Goal: Transaction & Acquisition: Purchase product/service

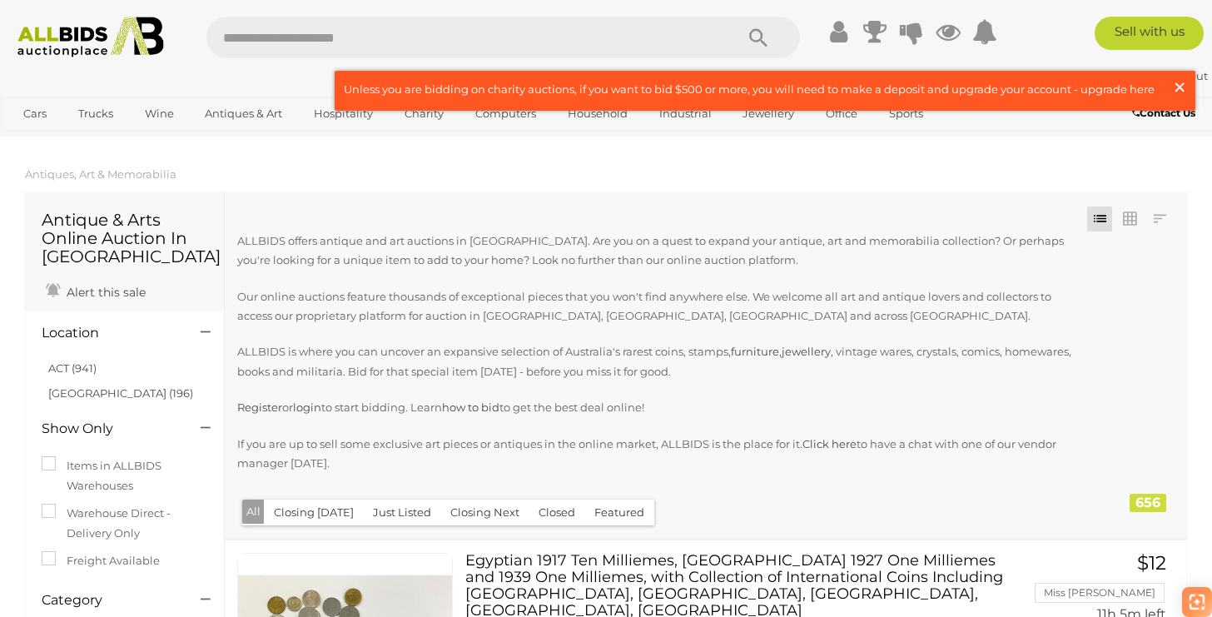
click at [1183, 87] on span "×" at bounding box center [1180, 87] width 15 height 32
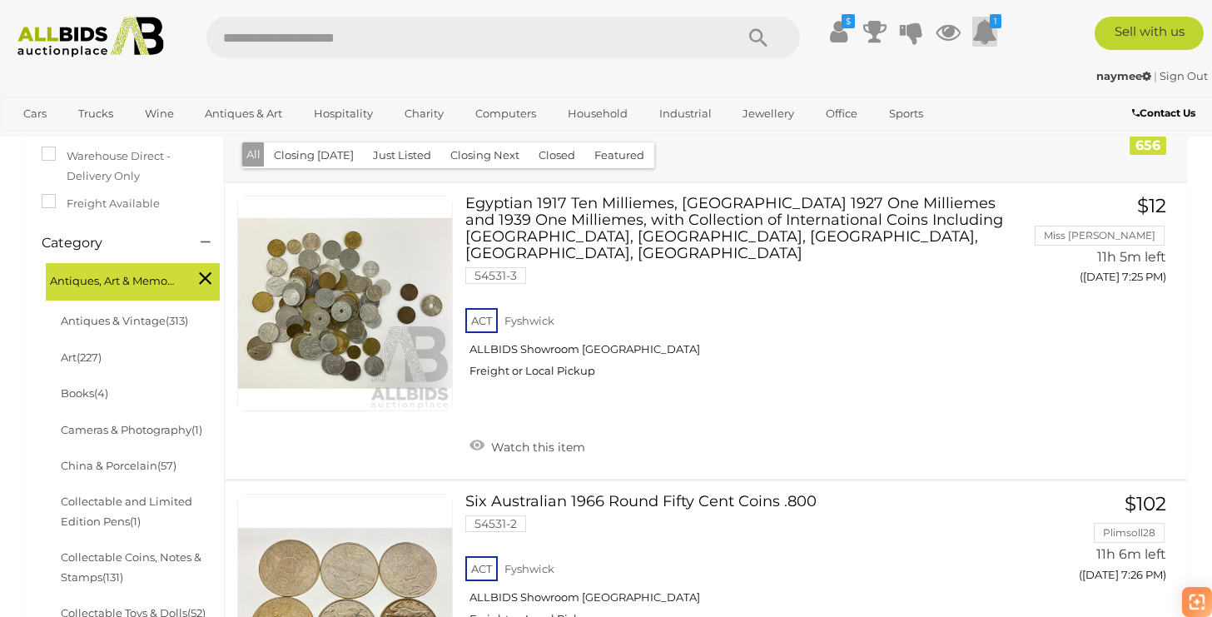
scroll to position [356, 0]
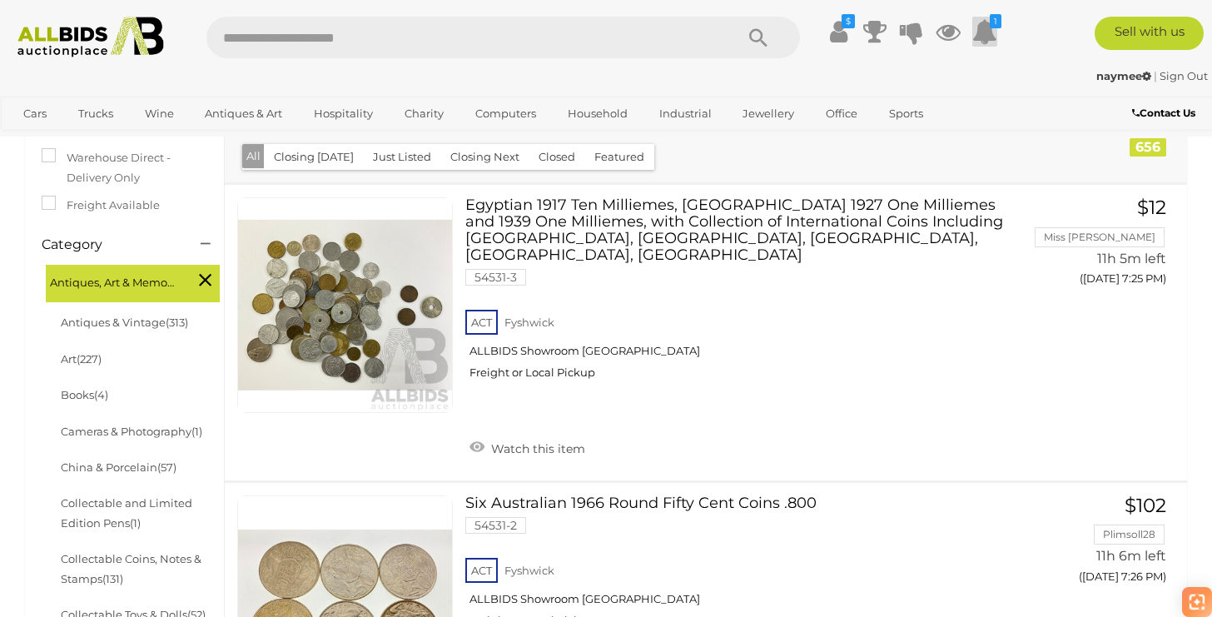
click at [988, 27] on icon at bounding box center [985, 32] width 25 height 30
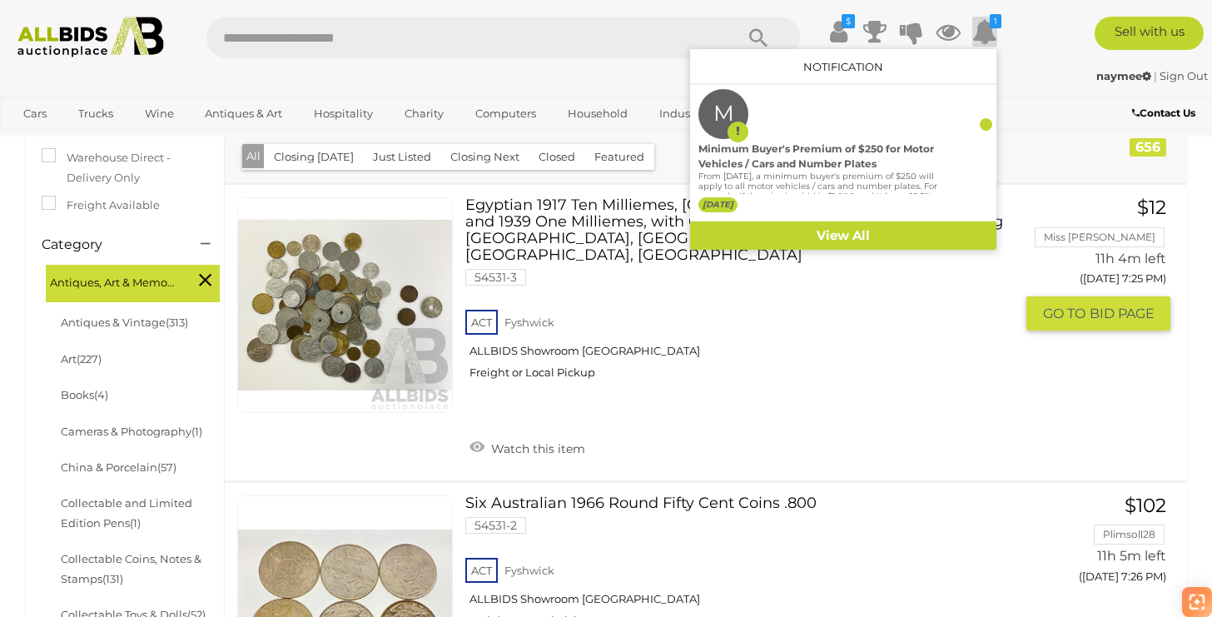
click at [835, 392] on div "ACT Fyshwick ALLBIDS Showroom Fyshwick Freight or Local Pickup" at bounding box center [740, 349] width 549 height 86
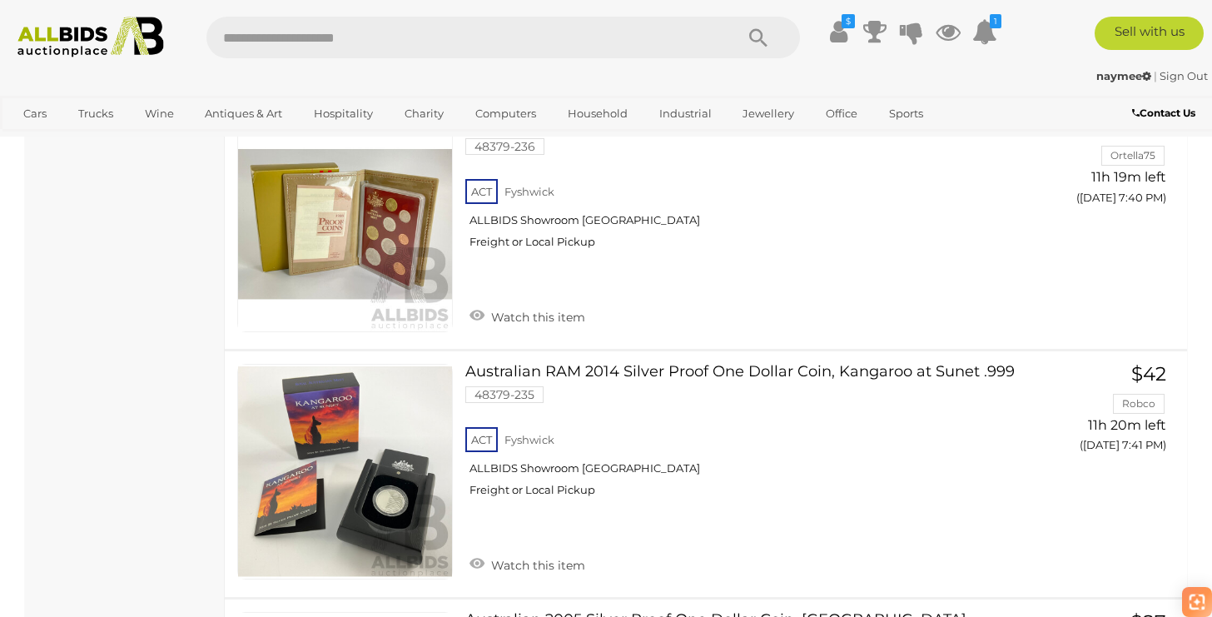
scroll to position [453, 0]
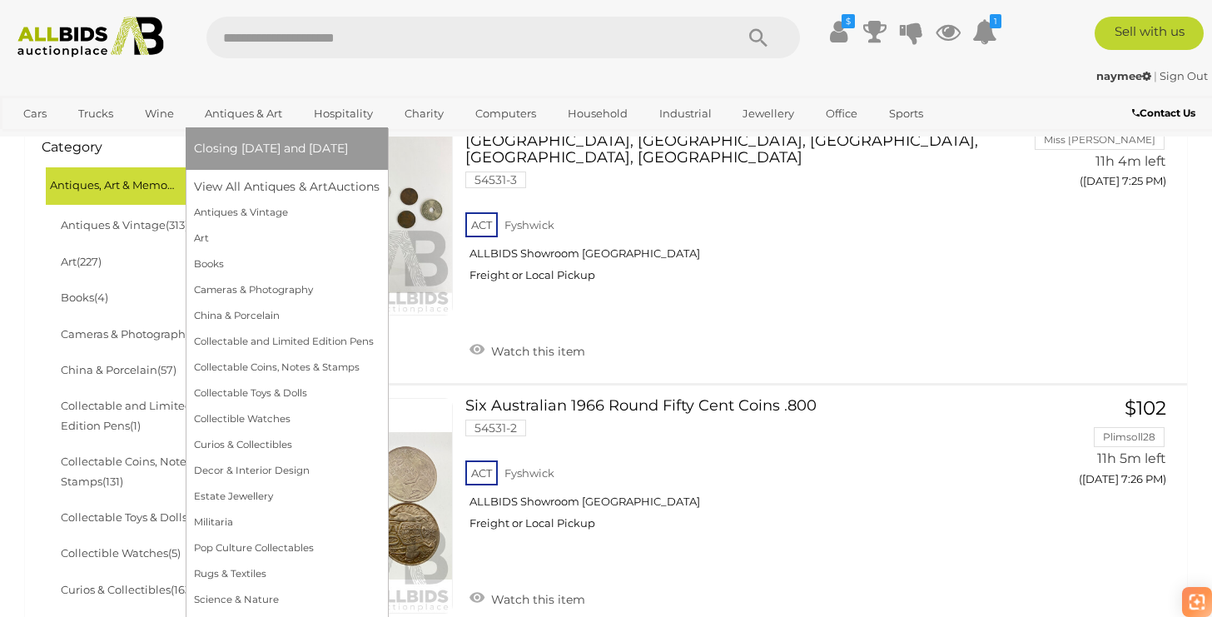
click at [261, 142] on span "Closing [DATE] and [DATE]" at bounding box center [271, 148] width 154 height 15
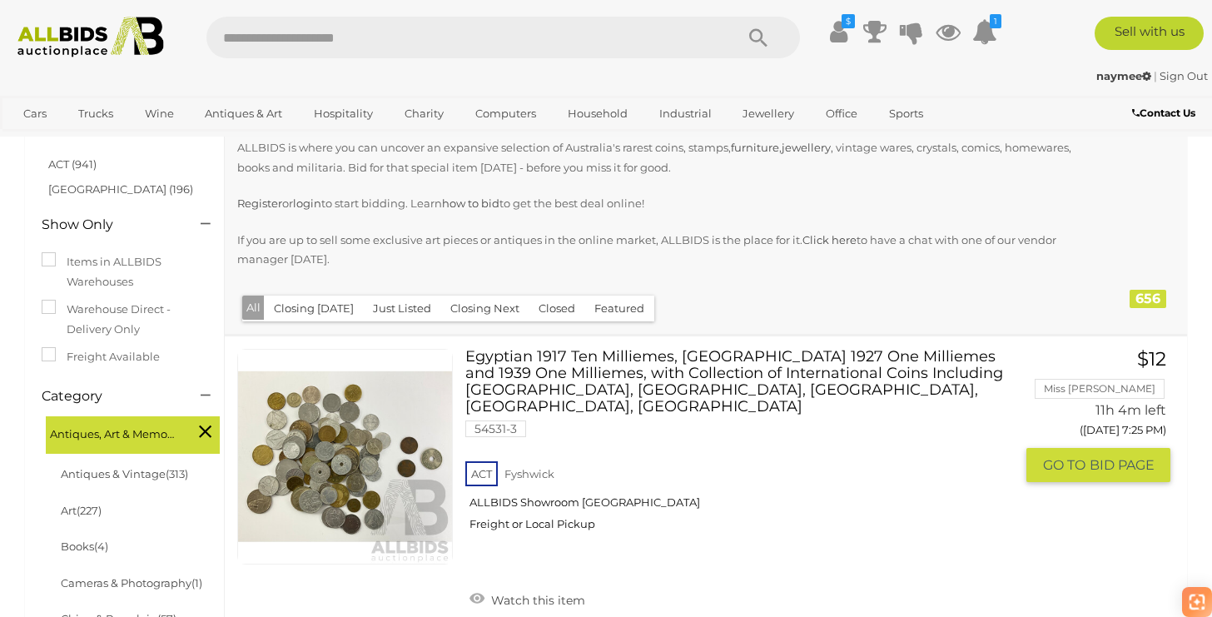
scroll to position [212, 0]
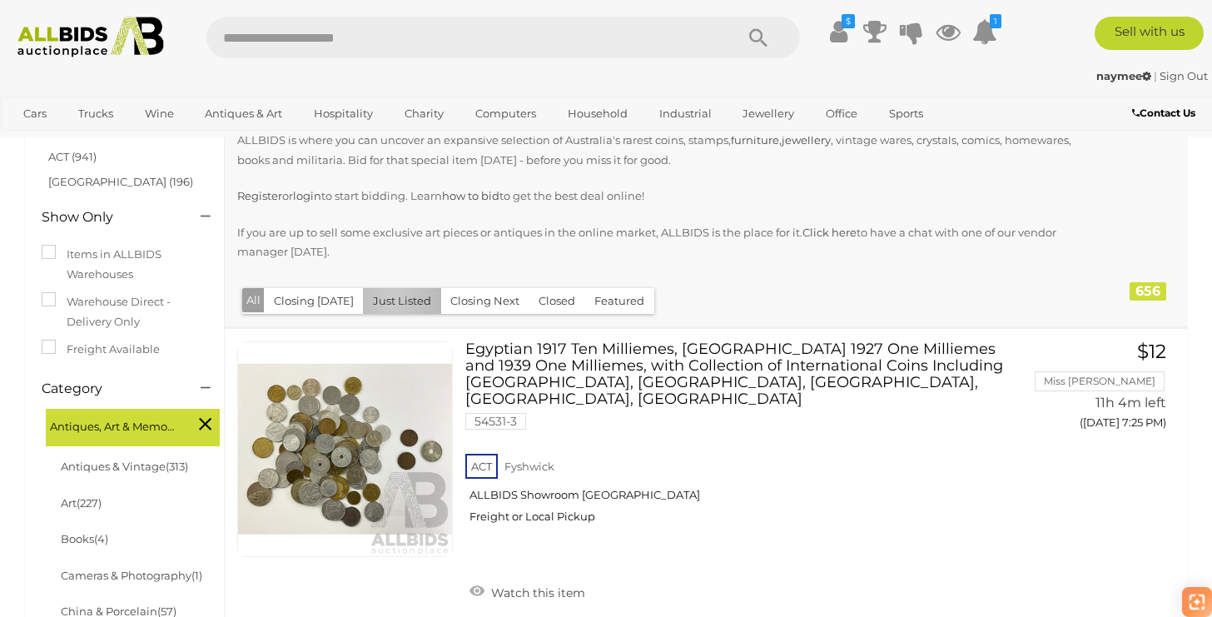
click at [388, 301] on button "Just Listed" at bounding box center [402, 301] width 78 height 26
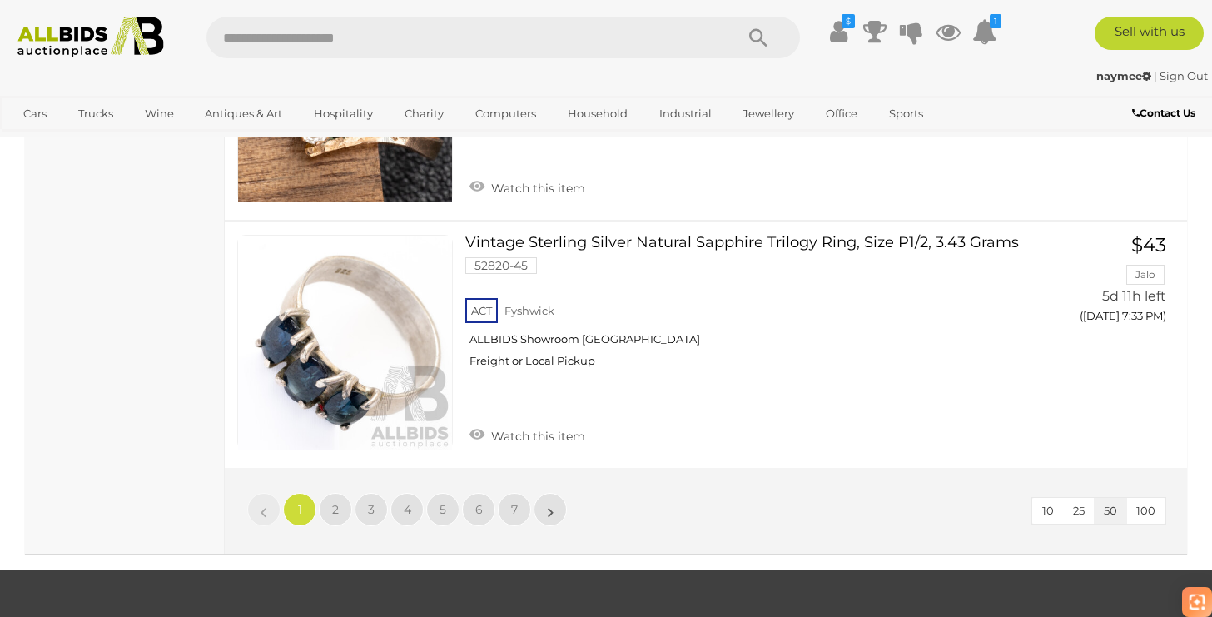
scroll to position [13011, 0]
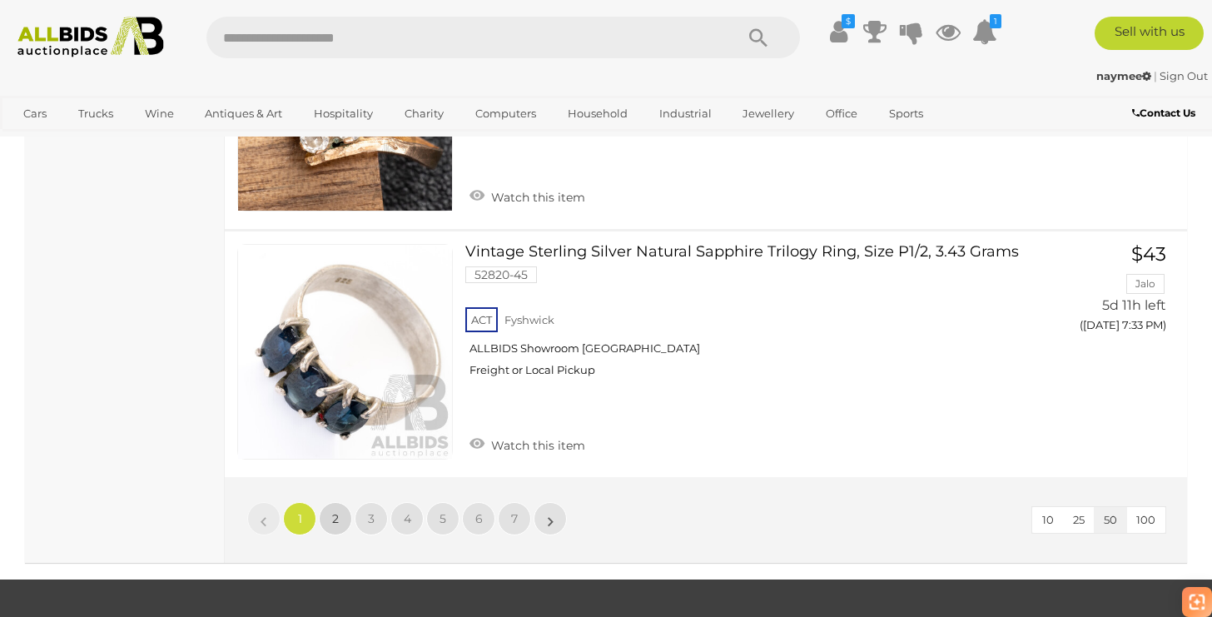
click at [336, 515] on link "2" at bounding box center [335, 518] width 33 height 33
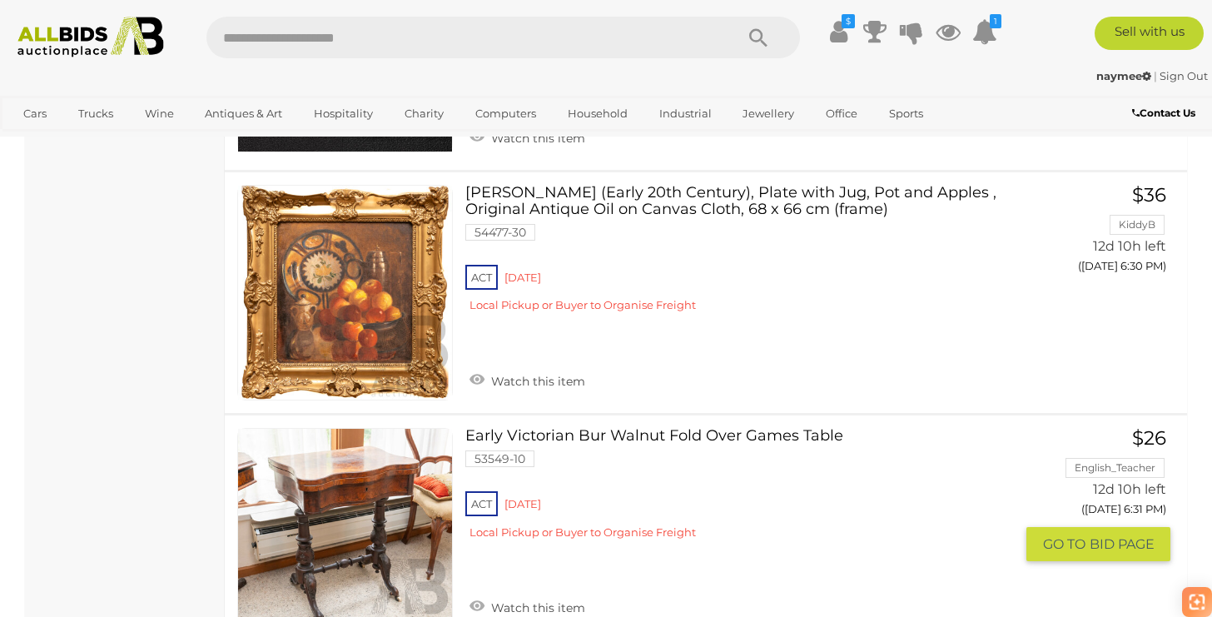
scroll to position [5824, 0]
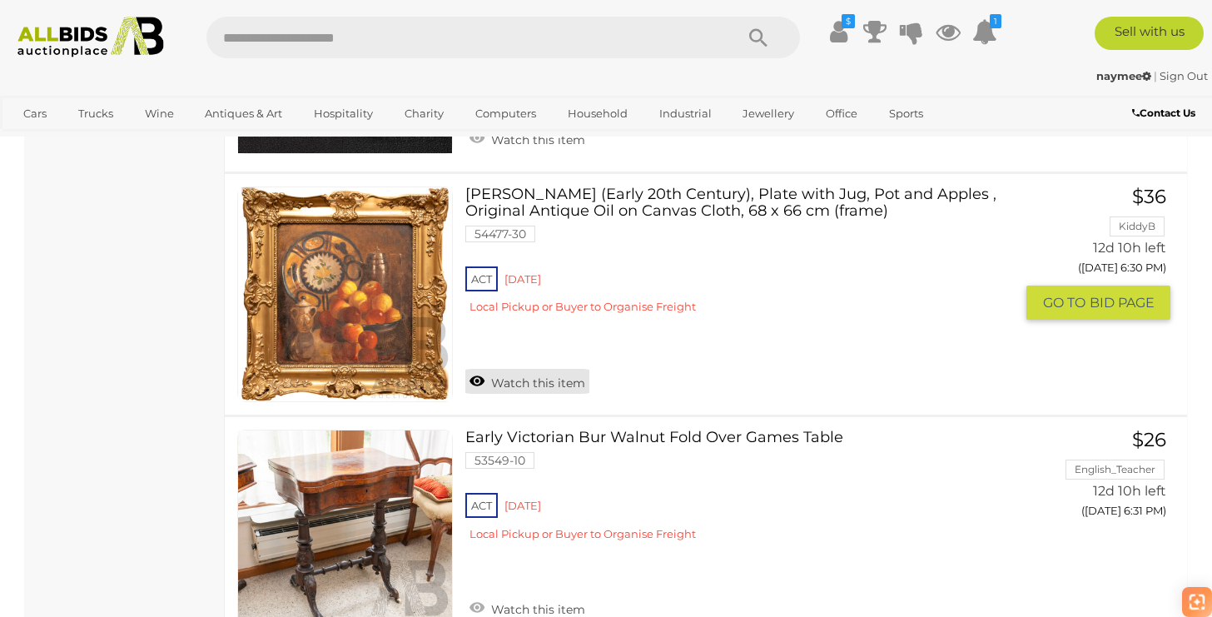
click at [567, 383] on link "Watch this item" at bounding box center [528, 381] width 124 height 25
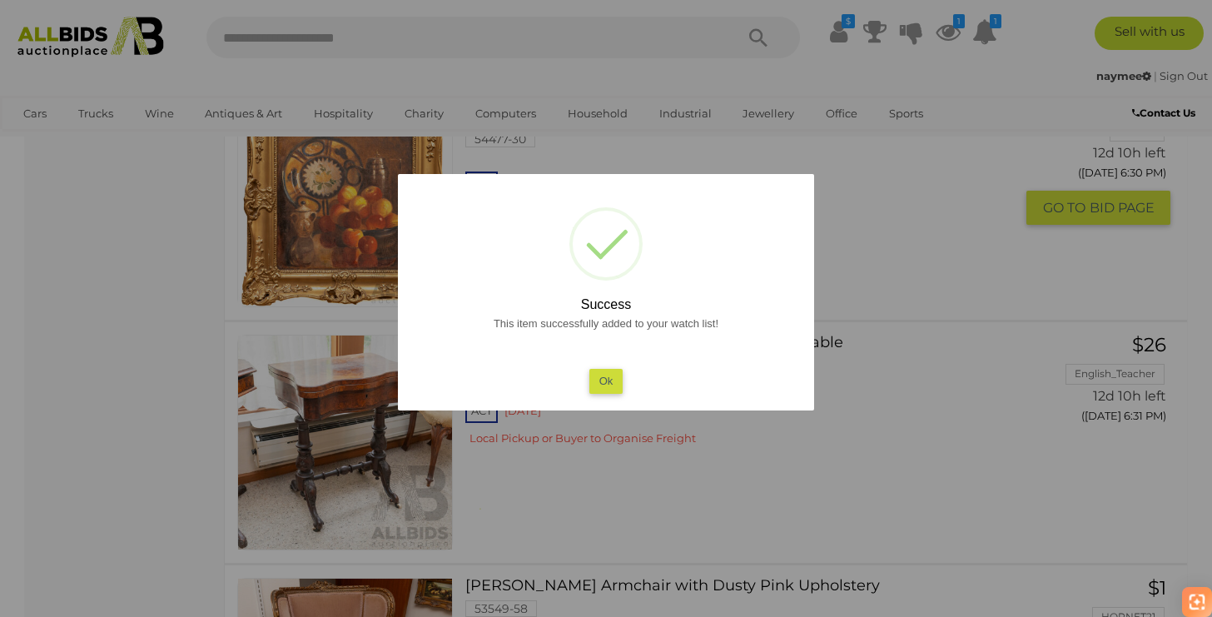
click at [610, 374] on button "Ok" at bounding box center [607, 381] width 34 height 24
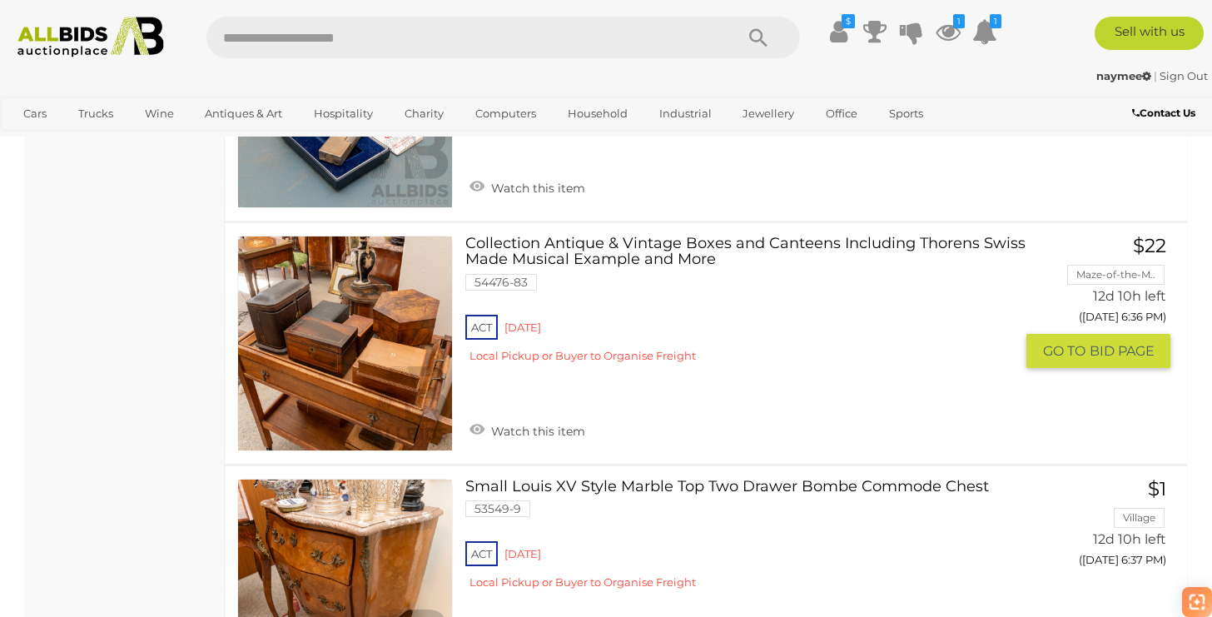
scroll to position [8468, 0]
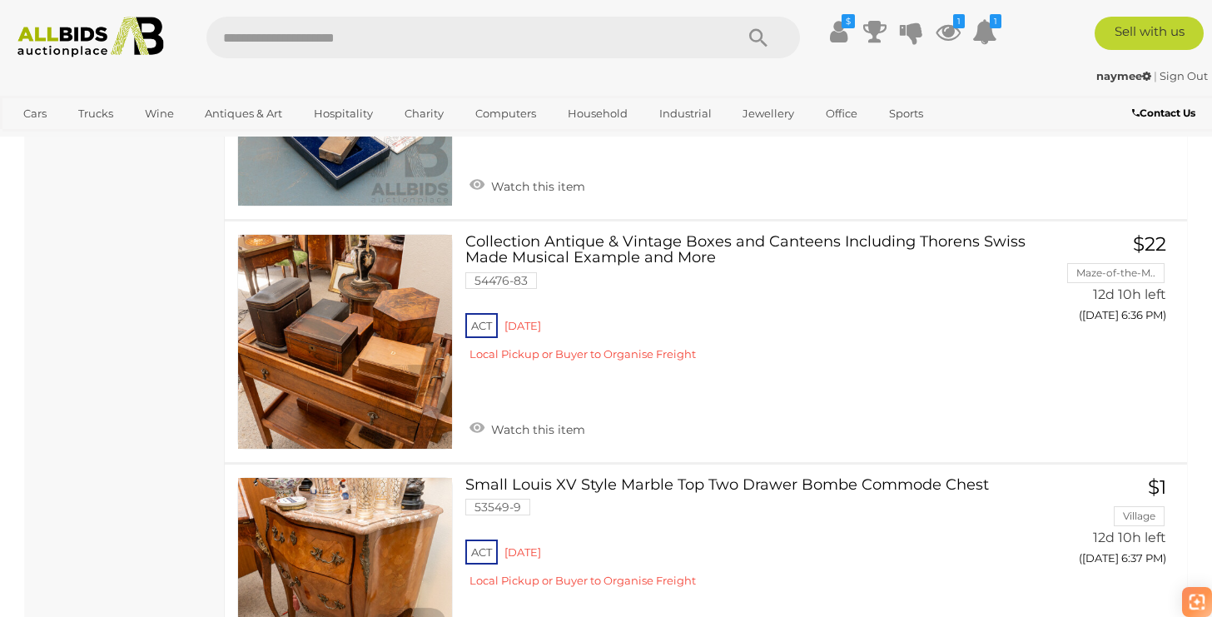
drag, startPoint x: 536, startPoint y: 338, endPoint x: 559, endPoint y: 3, distance: 335.5
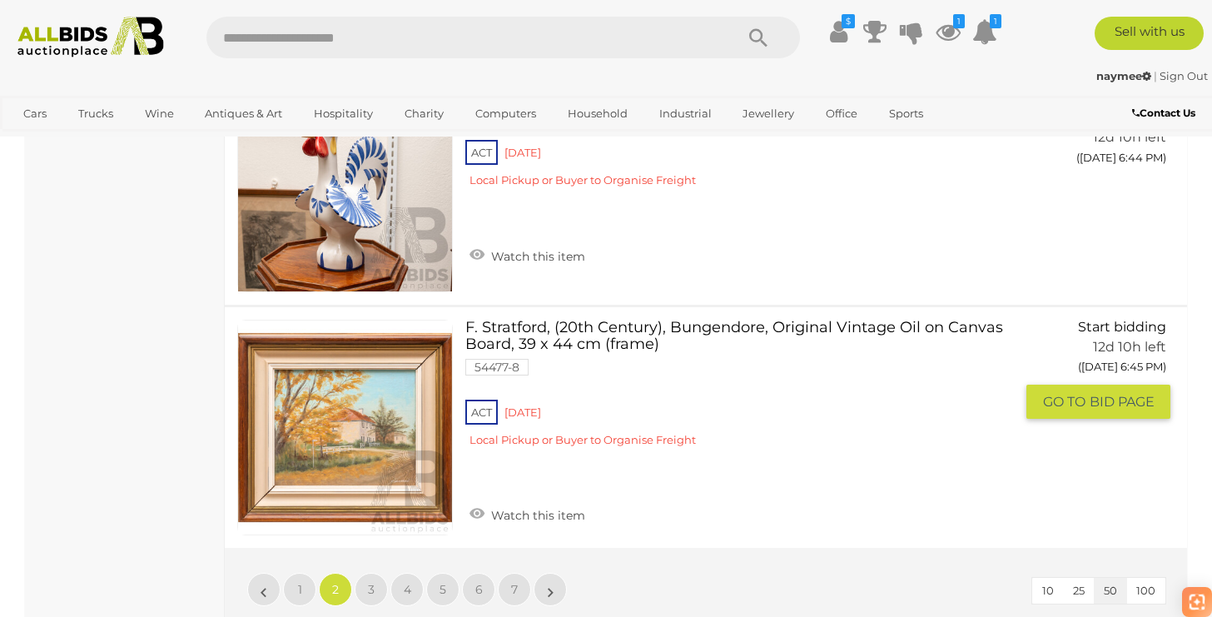
scroll to position [12549, 0]
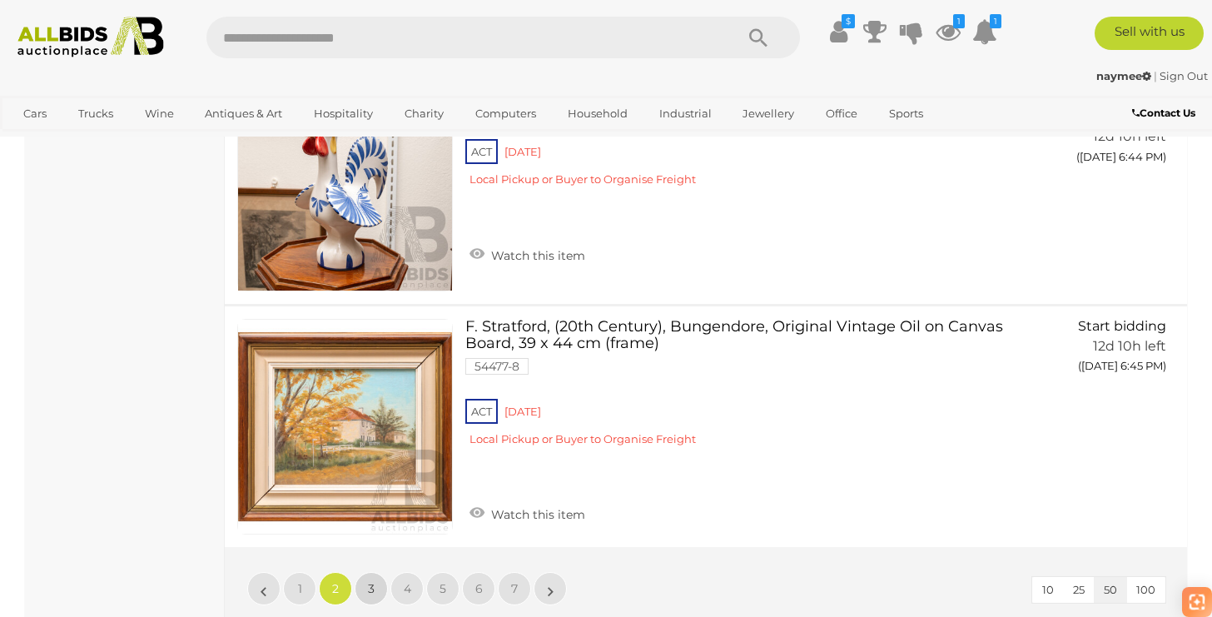
click at [375, 572] on link "3" at bounding box center [371, 588] width 33 height 33
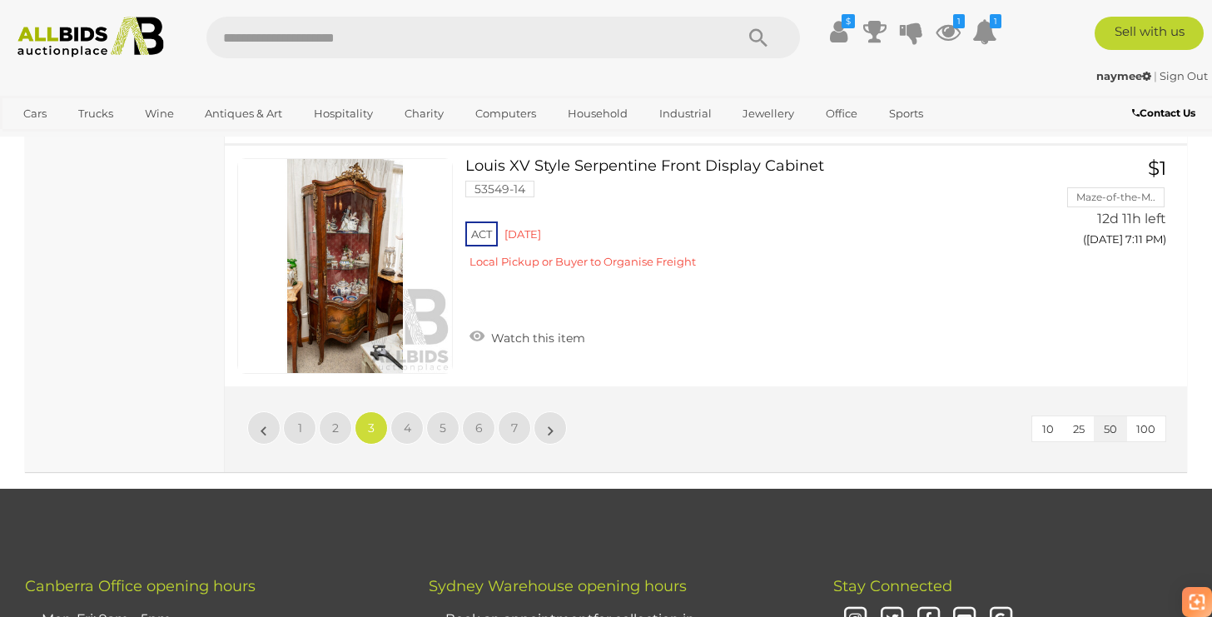
scroll to position [12497, 0]
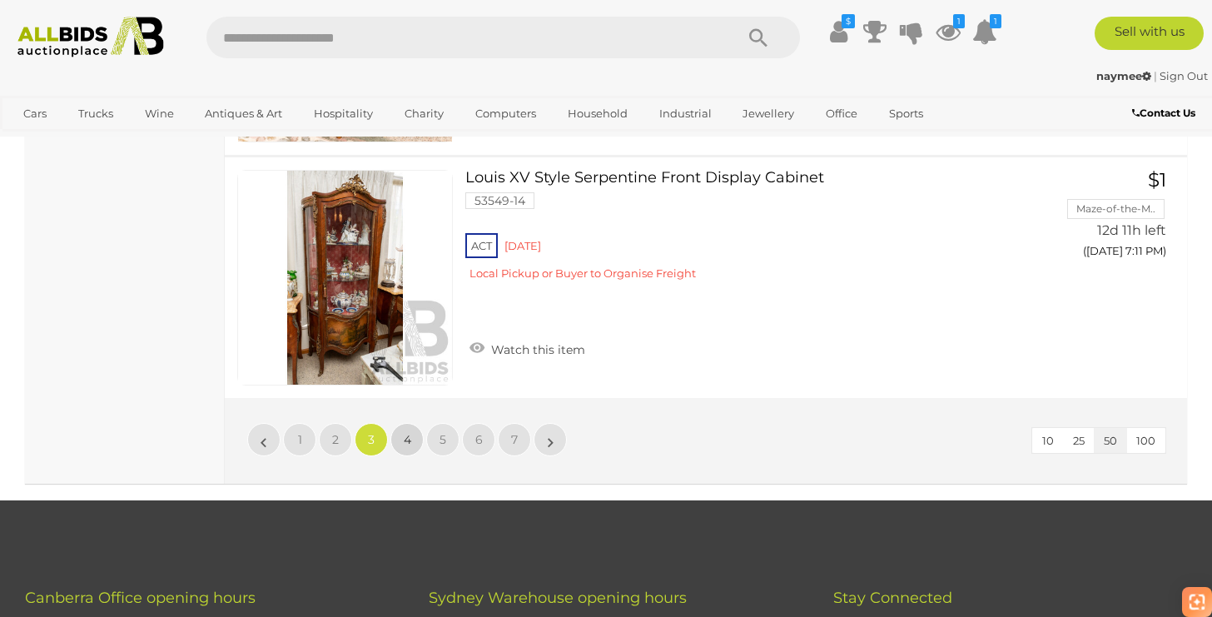
click at [406, 432] on span "4" at bounding box center [407, 439] width 7 height 15
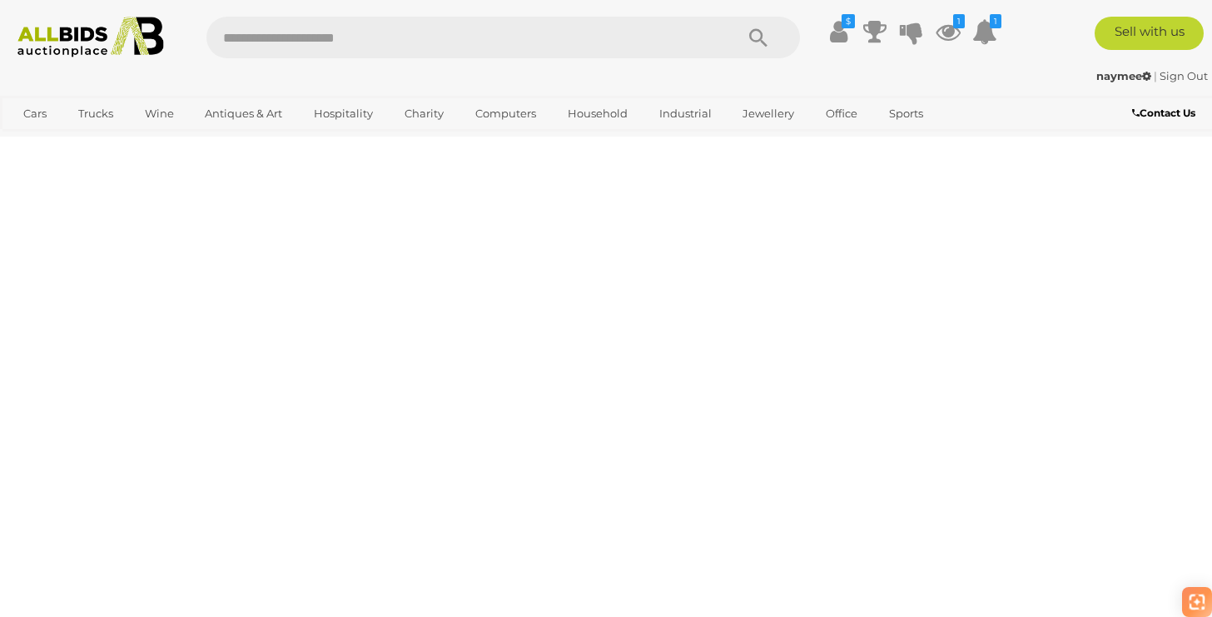
scroll to position [371, 0]
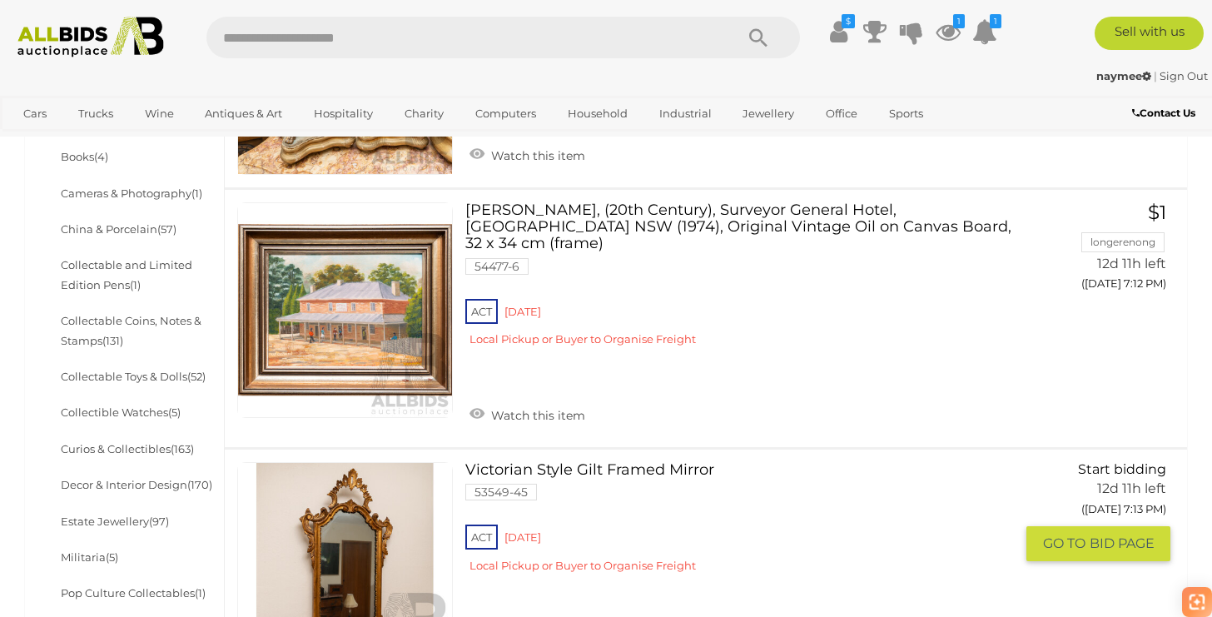
scroll to position [600, 0]
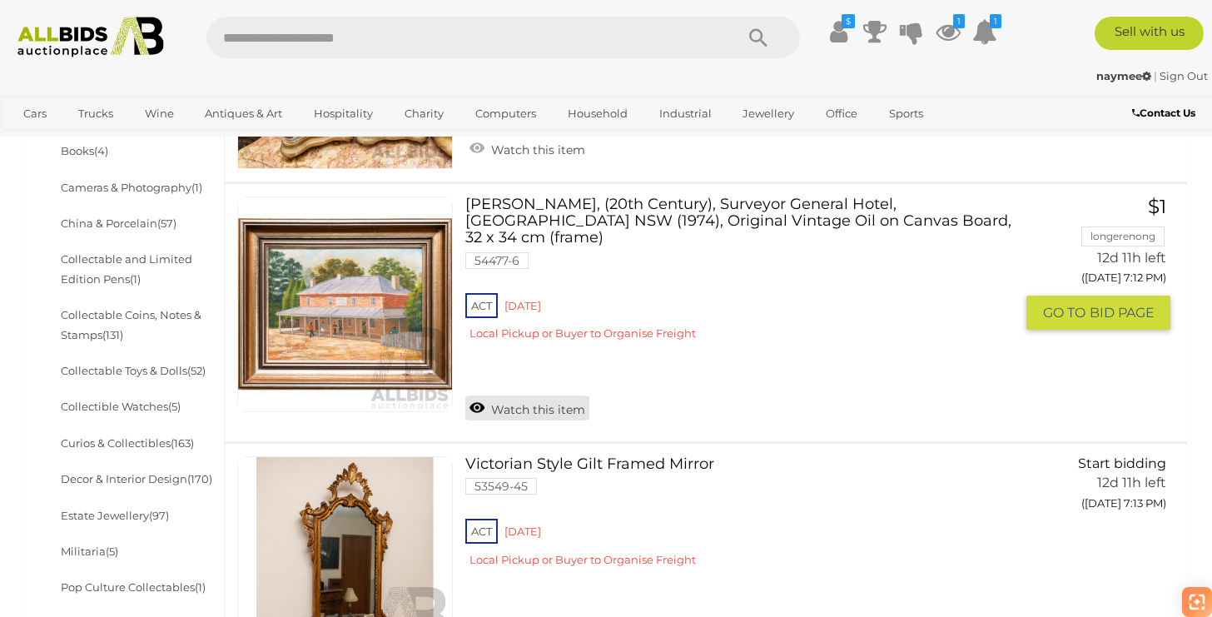
click at [501, 396] on link "Watch this item" at bounding box center [528, 408] width 124 height 25
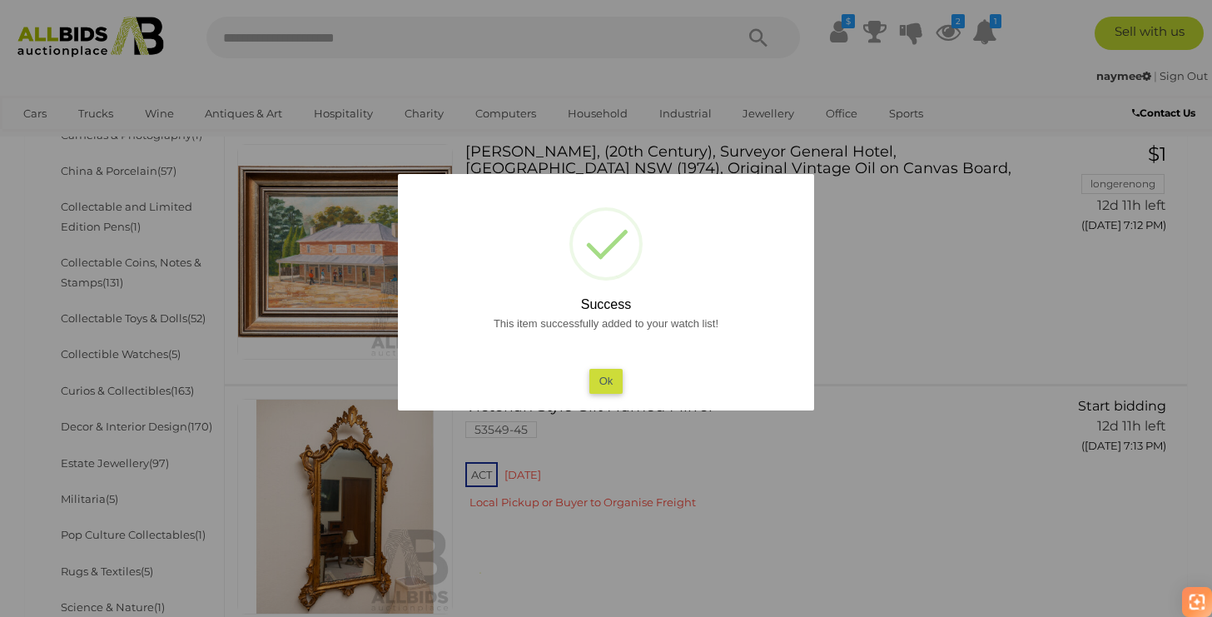
scroll to position [663, 0]
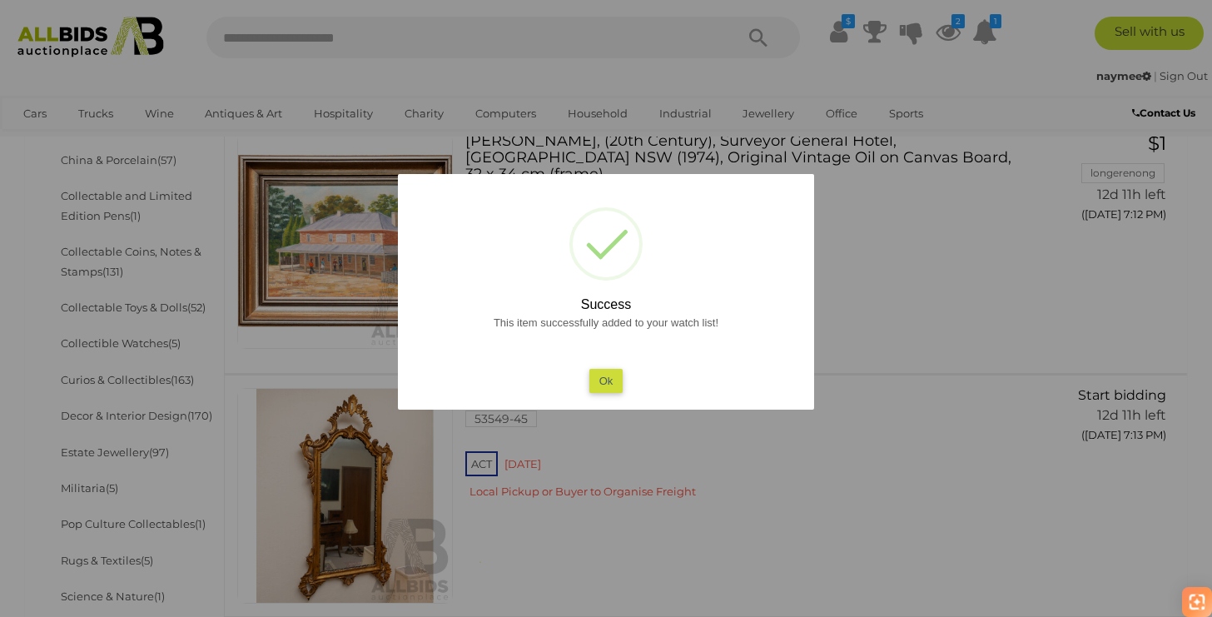
click at [610, 381] on button "Ok" at bounding box center [607, 381] width 34 height 24
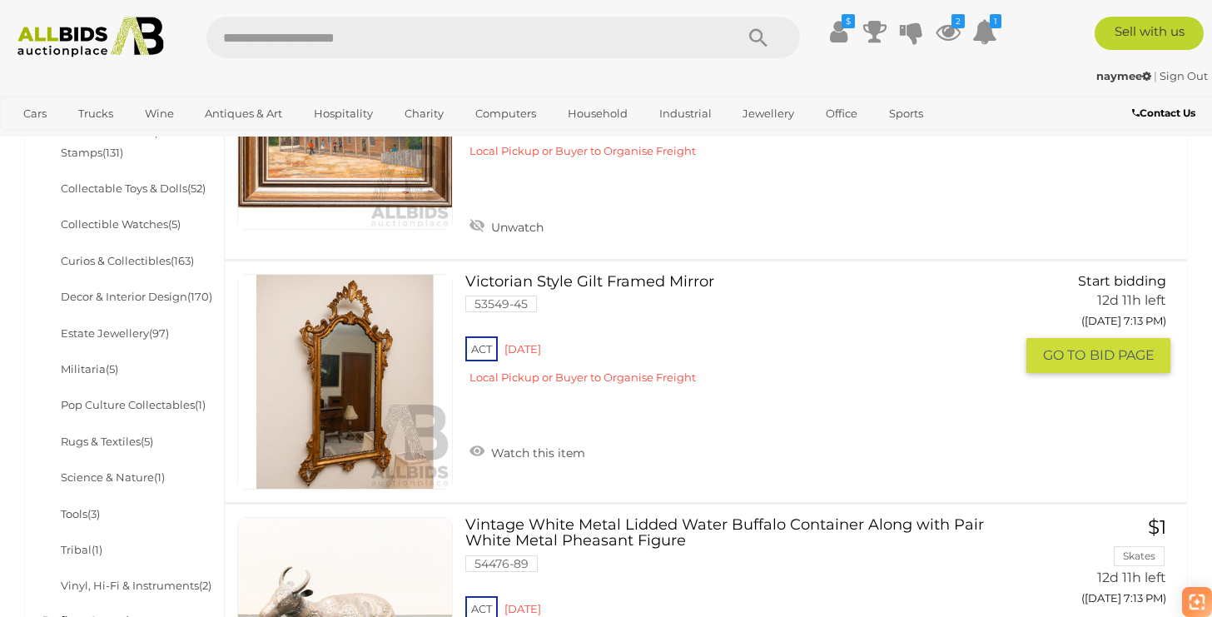
scroll to position [794, 0]
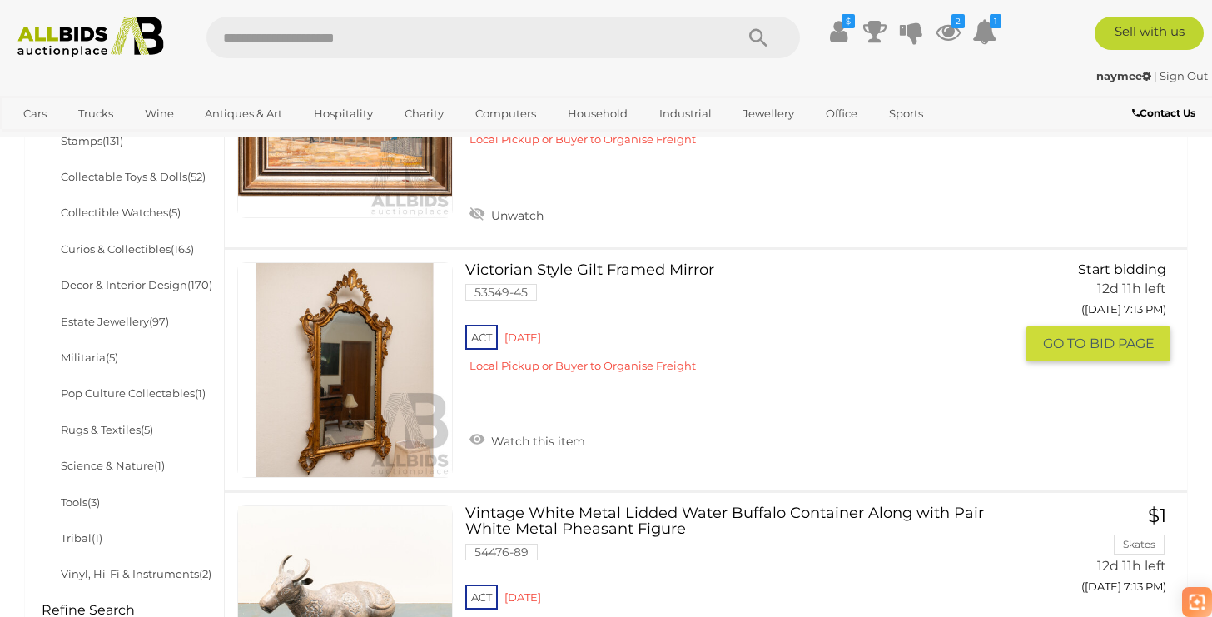
click at [554, 262] on link "Victorian Style Gilt Framed Mirror 53549-45 ACT Red Hill" at bounding box center [746, 324] width 536 height 124
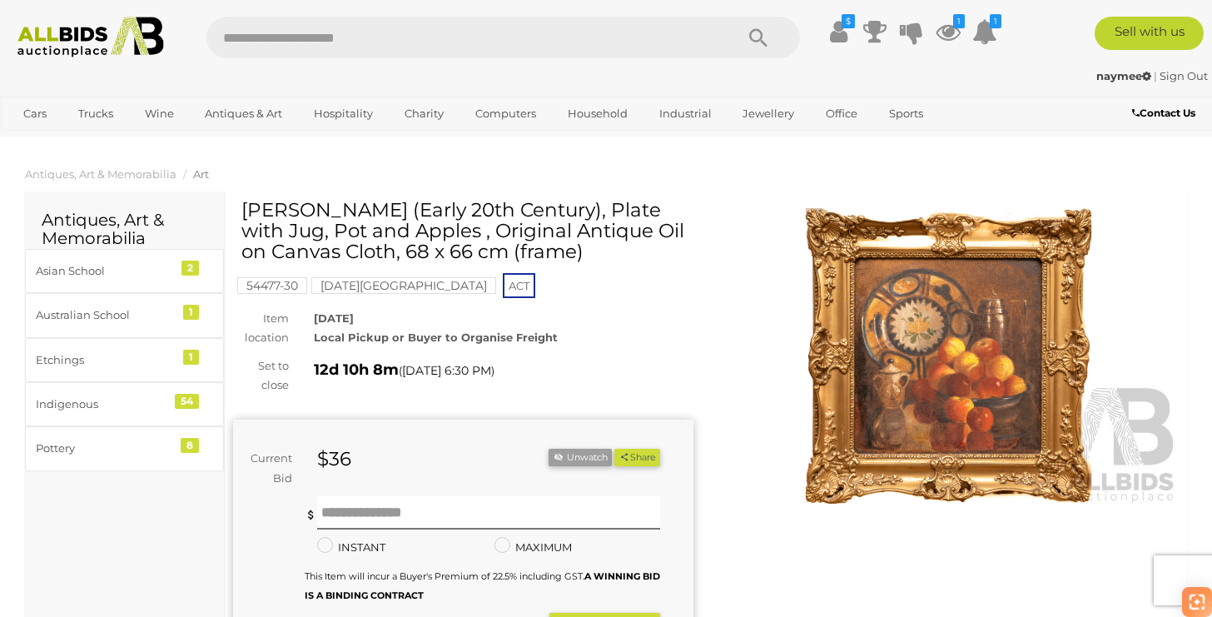
click at [92, 23] on img at bounding box center [90, 37] width 163 height 41
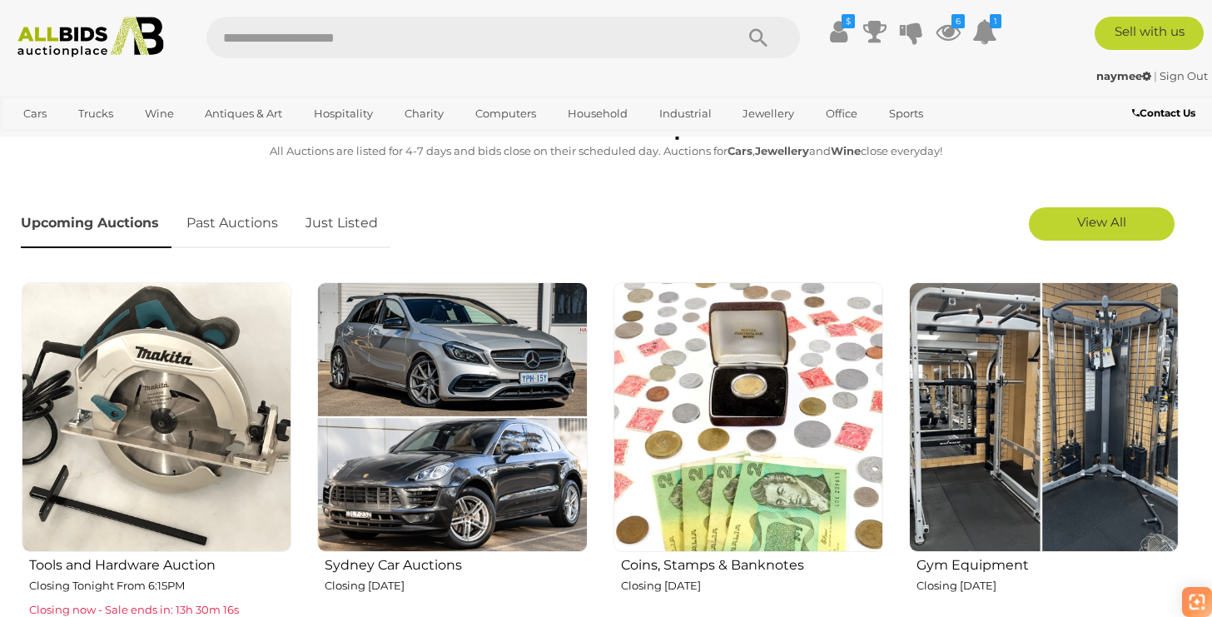
scroll to position [103, 0]
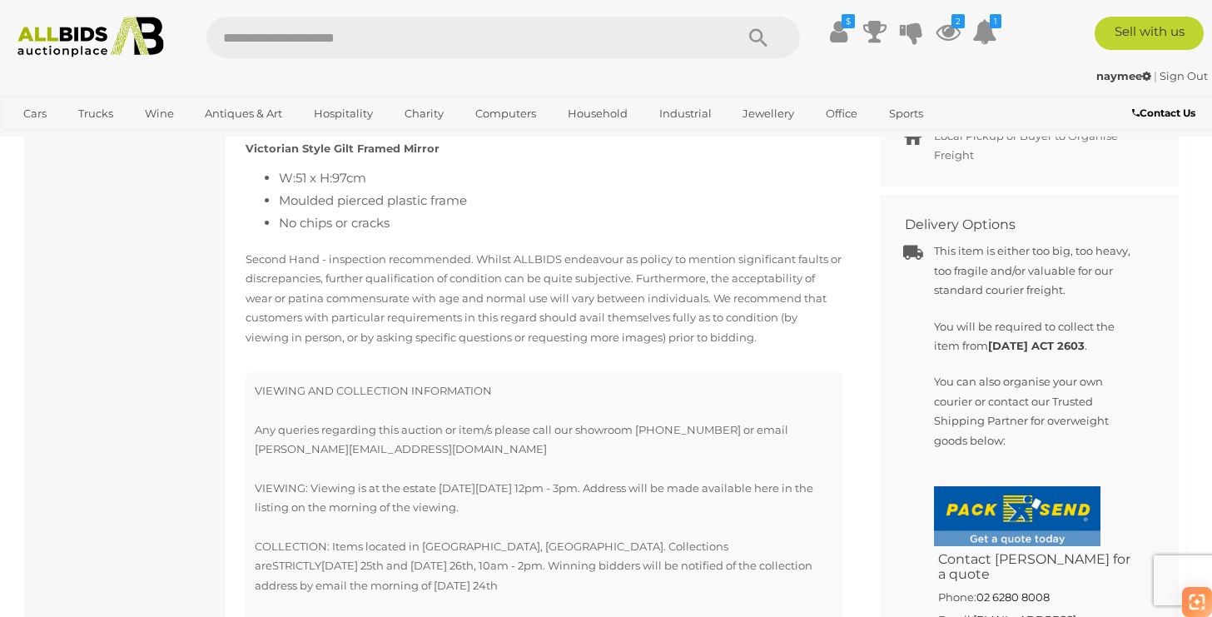
scroll to position [859, 0]
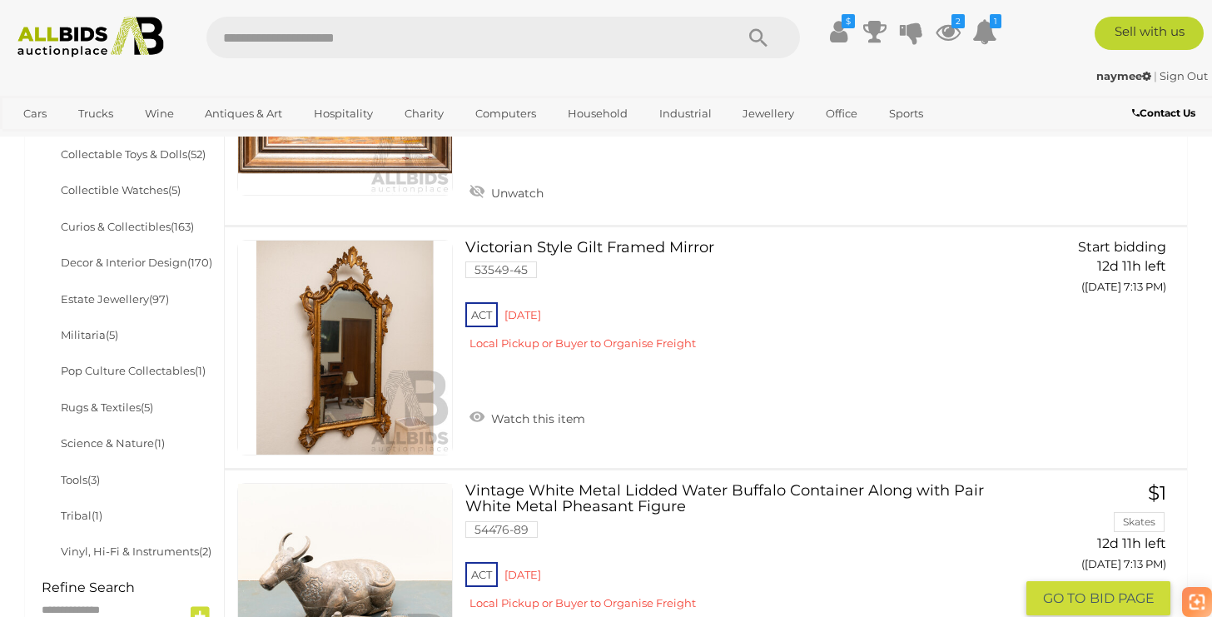
scroll to position [810, 0]
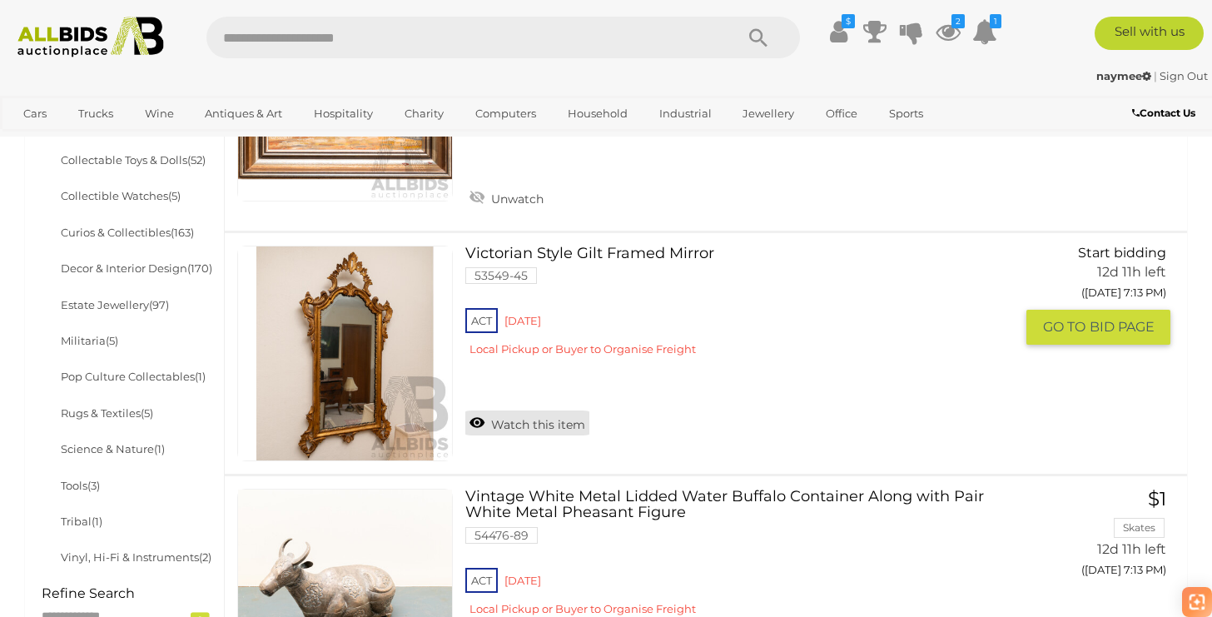
click at [544, 411] on link "Watch this item" at bounding box center [528, 423] width 124 height 25
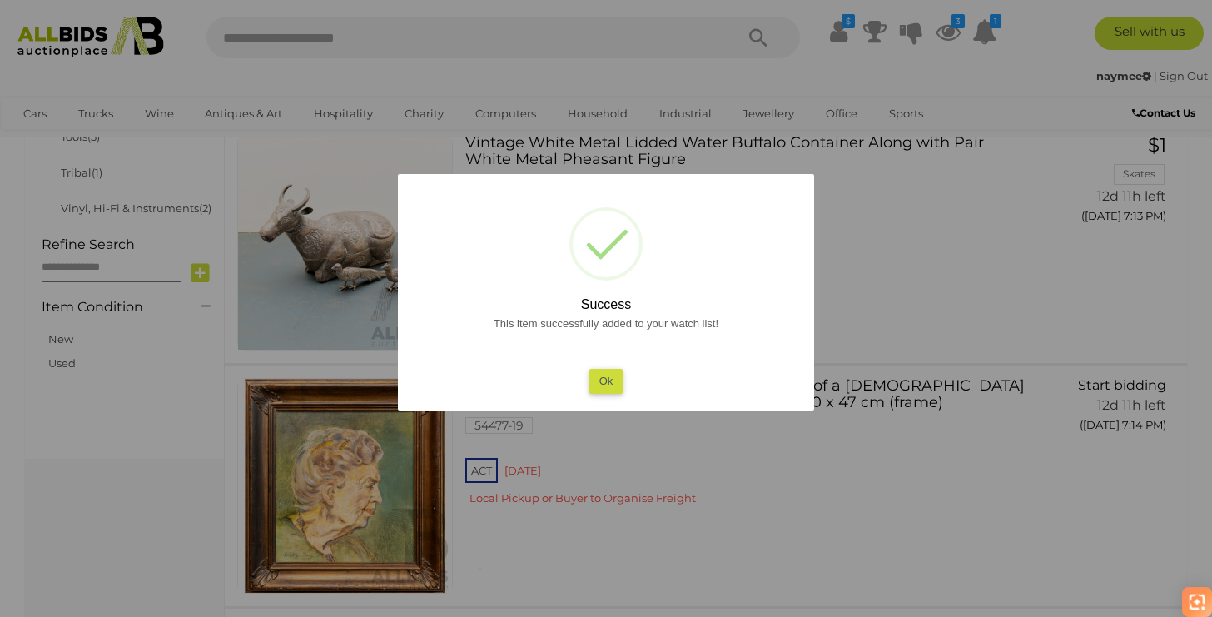
scroll to position [1157, 0]
click at [610, 382] on button "Ok" at bounding box center [607, 381] width 34 height 24
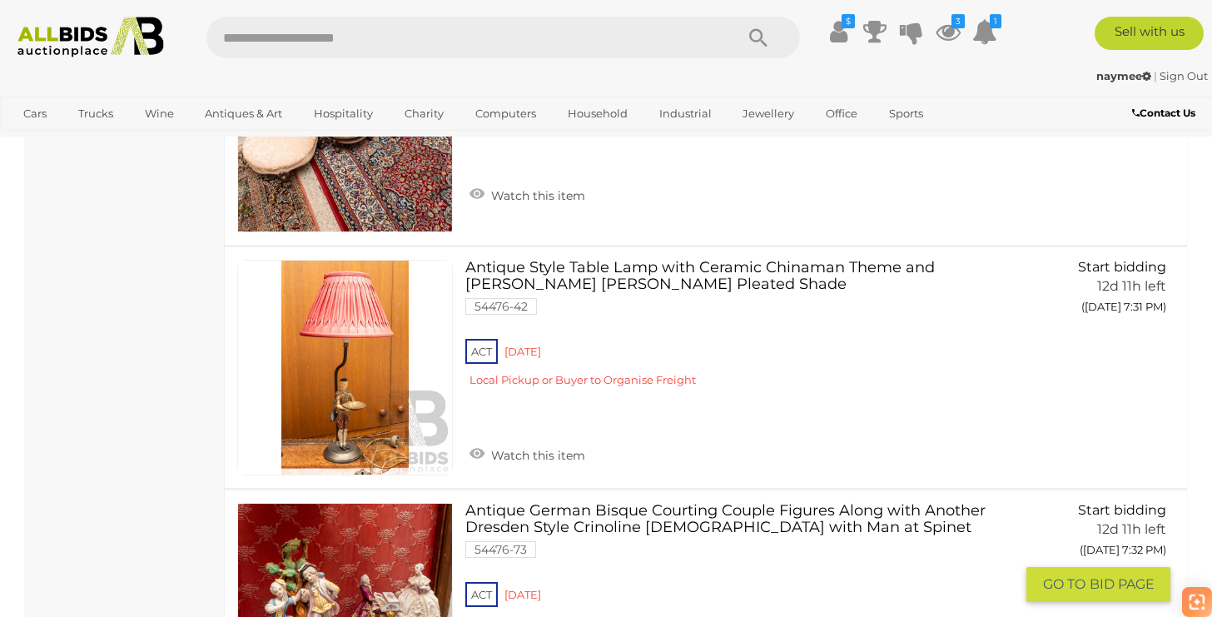
scroll to position [10180, 0]
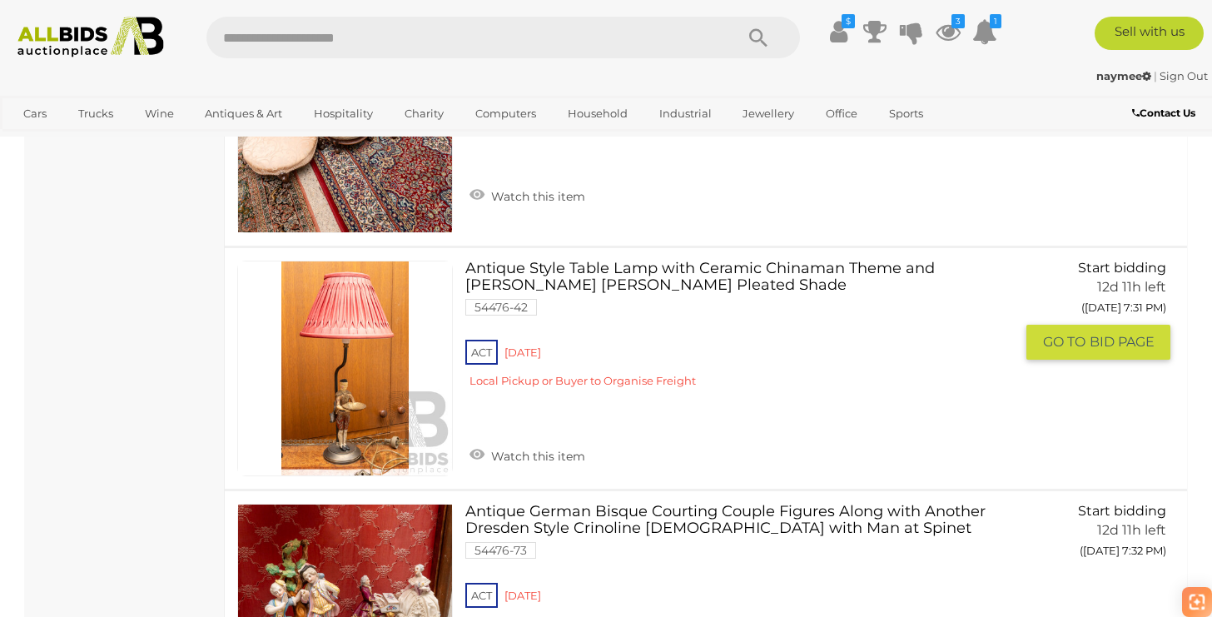
click at [386, 329] on link at bounding box center [345, 369] width 216 height 216
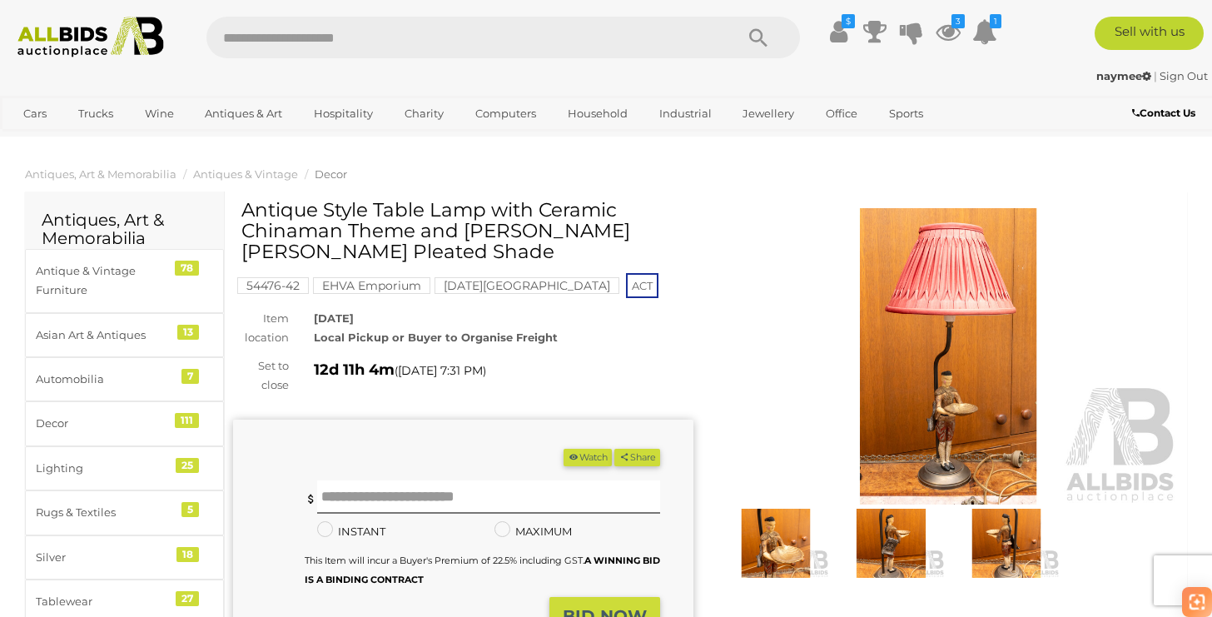
click at [870, 560] on img at bounding box center [891, 543] width 107 height 69
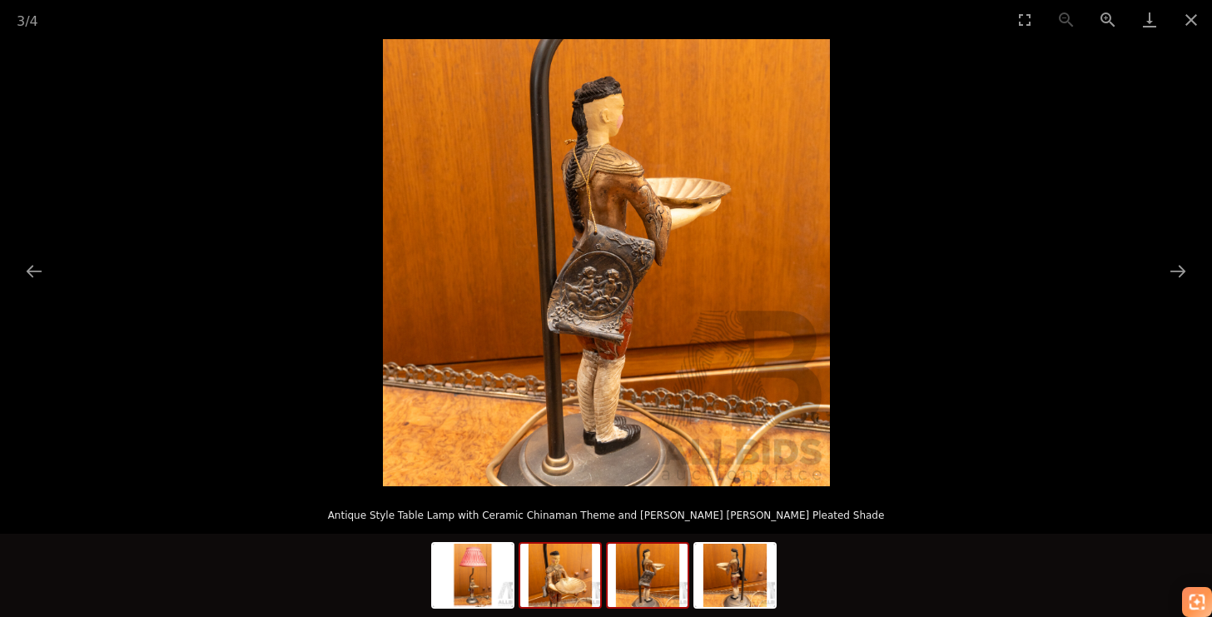
click at [564, 585] on img at bounding box center [560, 575] width 80 height 63
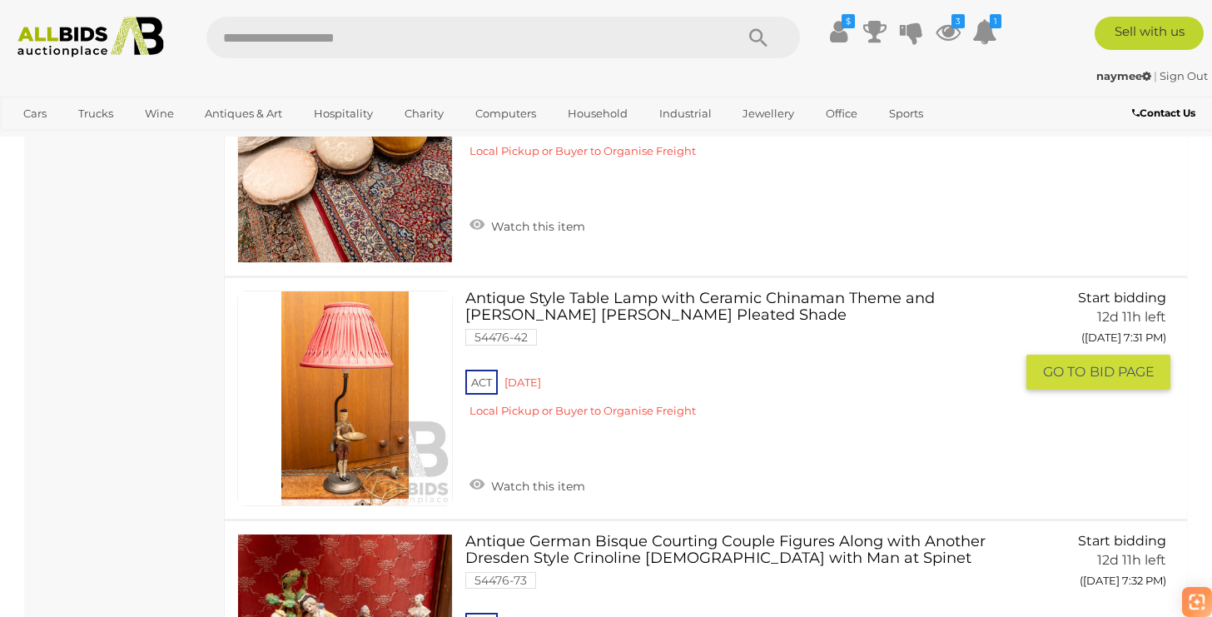
scroll to position [10144, 0]
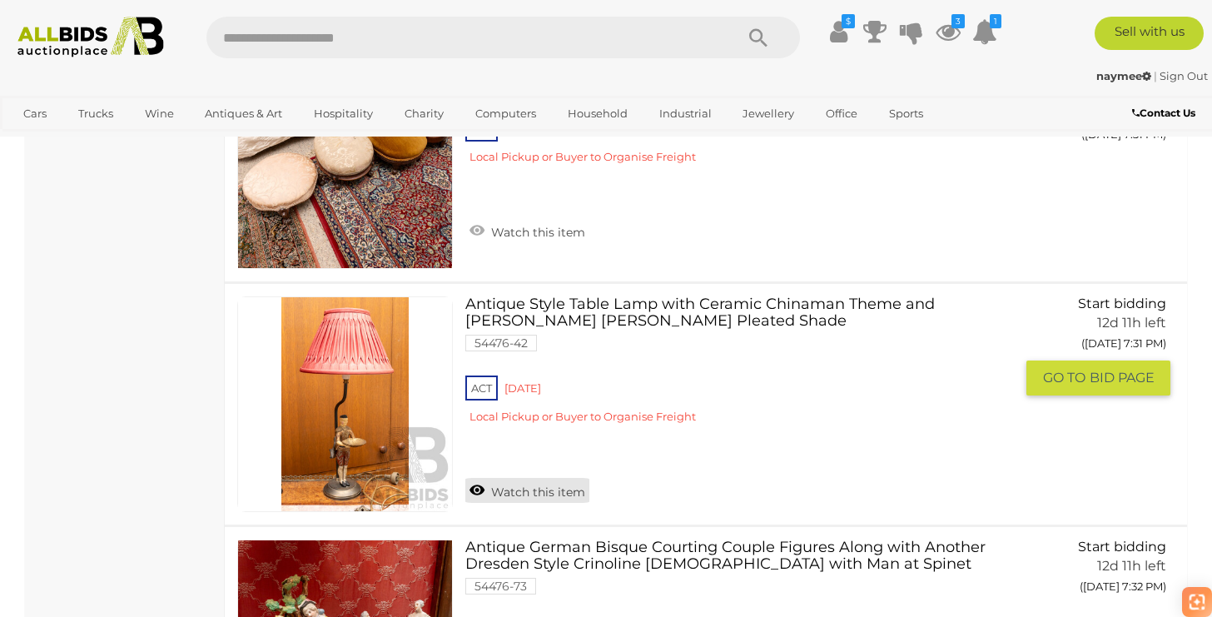
click at [545, 478] on link "Watch this item" at bounding box center [528, 490] width 124 height 25
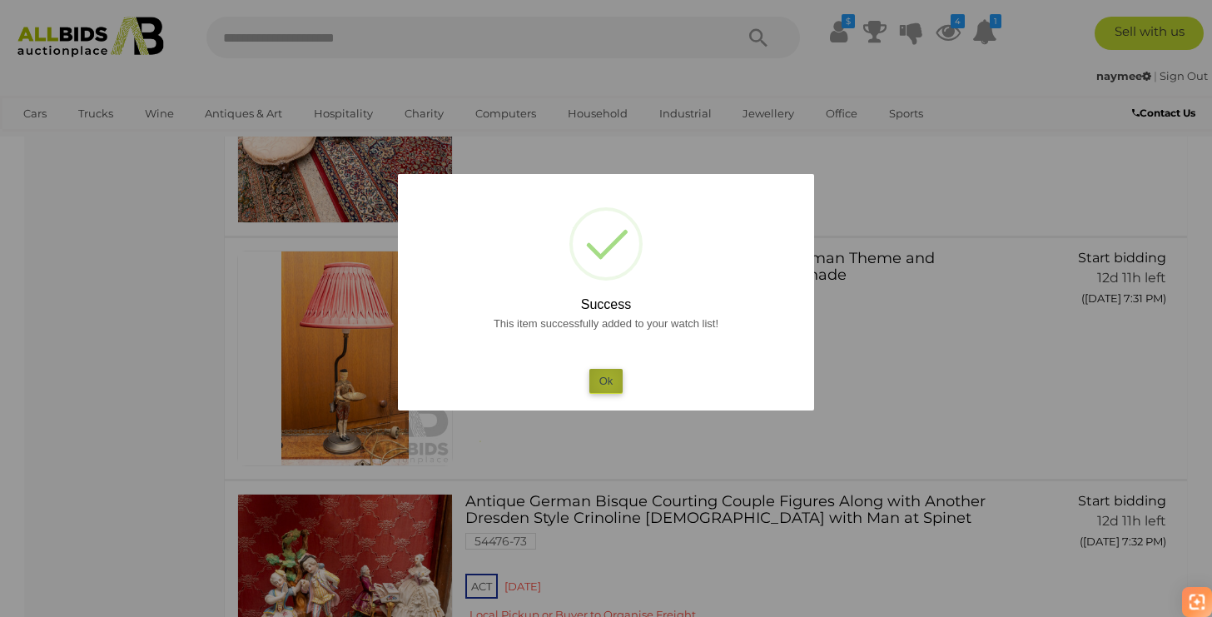
click at [608, 381] on button "Ok" at bounding box center [607, 381] width 34 height 24
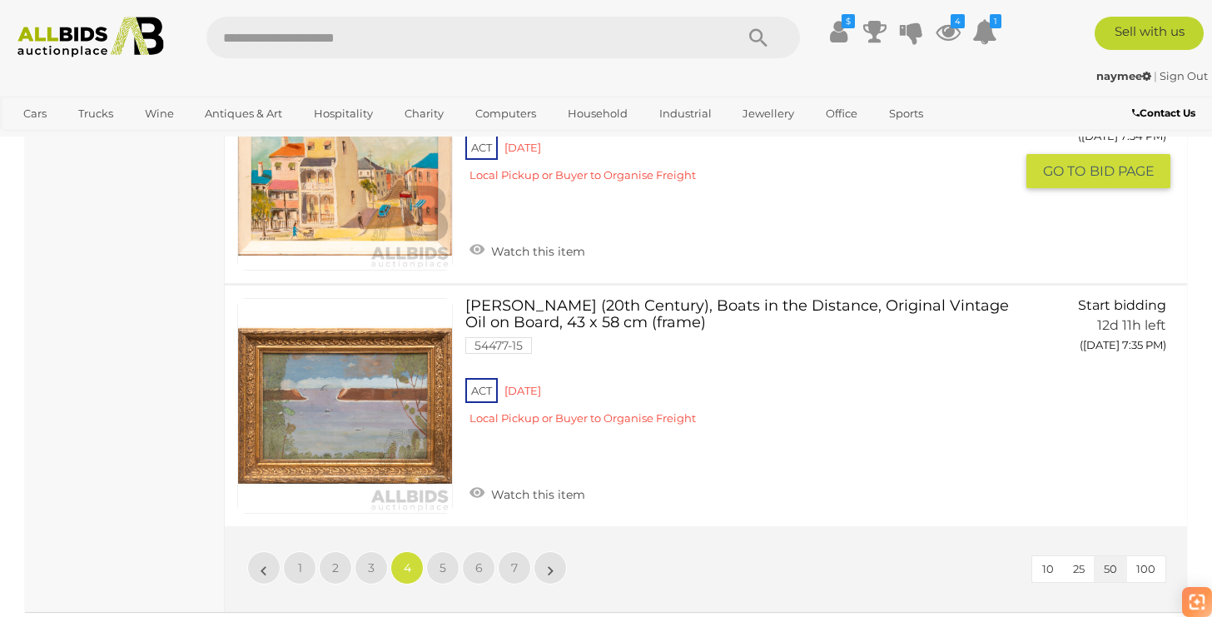
scroll to position [12352, 0]
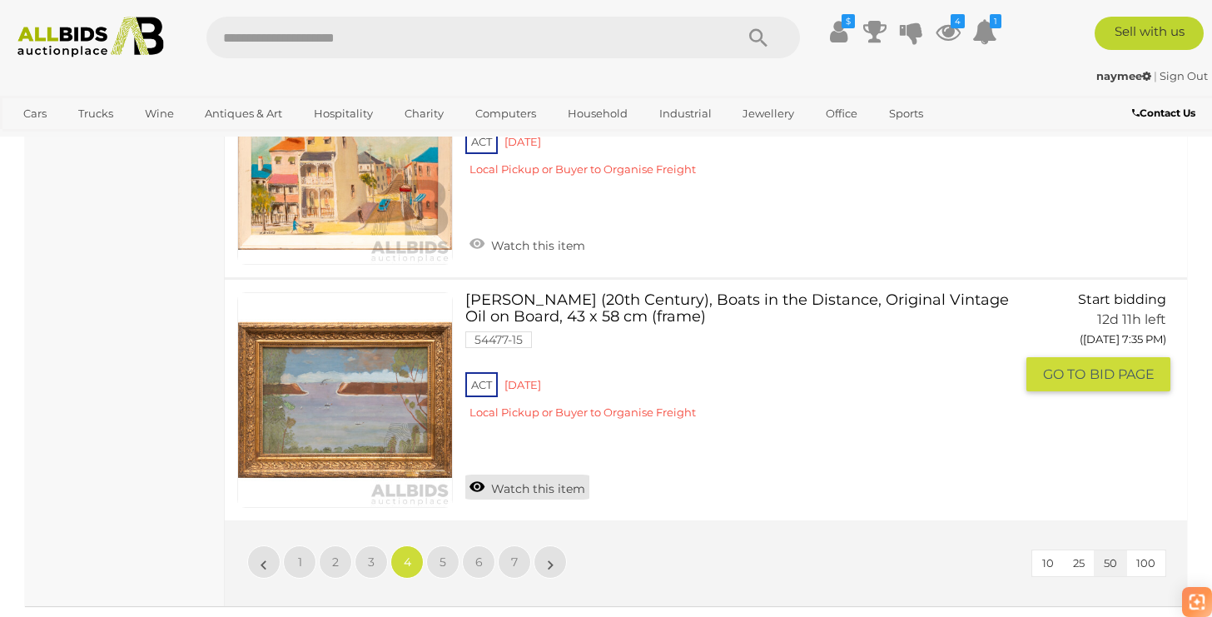
click at [521, 475] on link "Watch this item" at bounding box center [528, 487] width 124 height 25
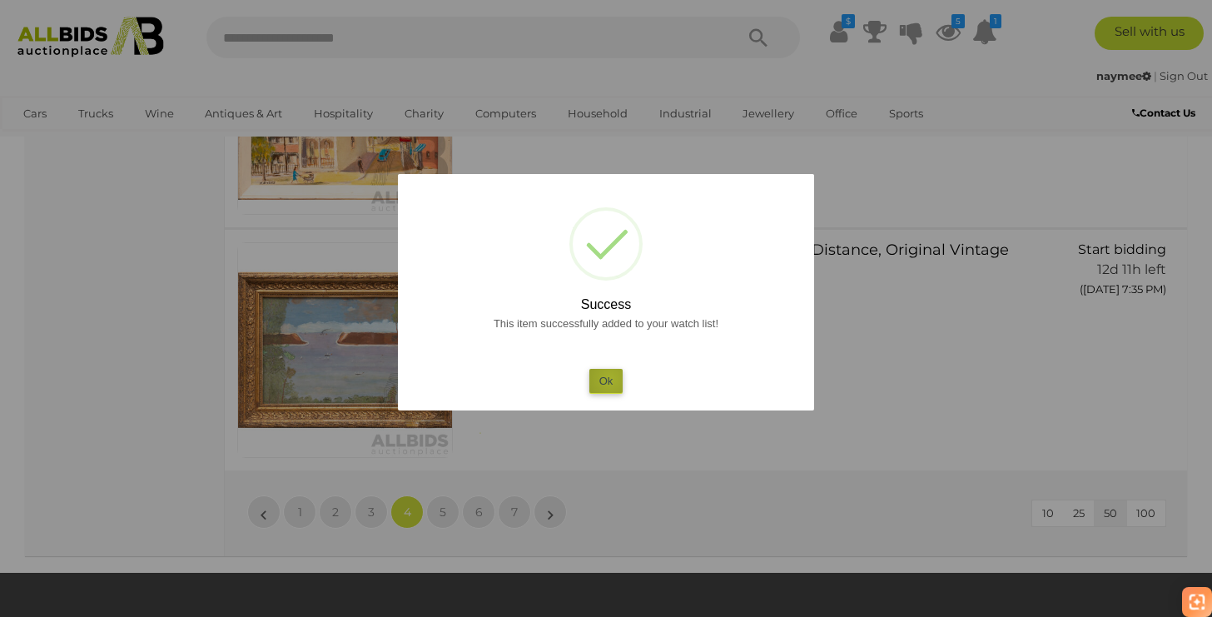
click at [610, 380] on button "Ok" at bounding box center [607, 381] width 34 height 24
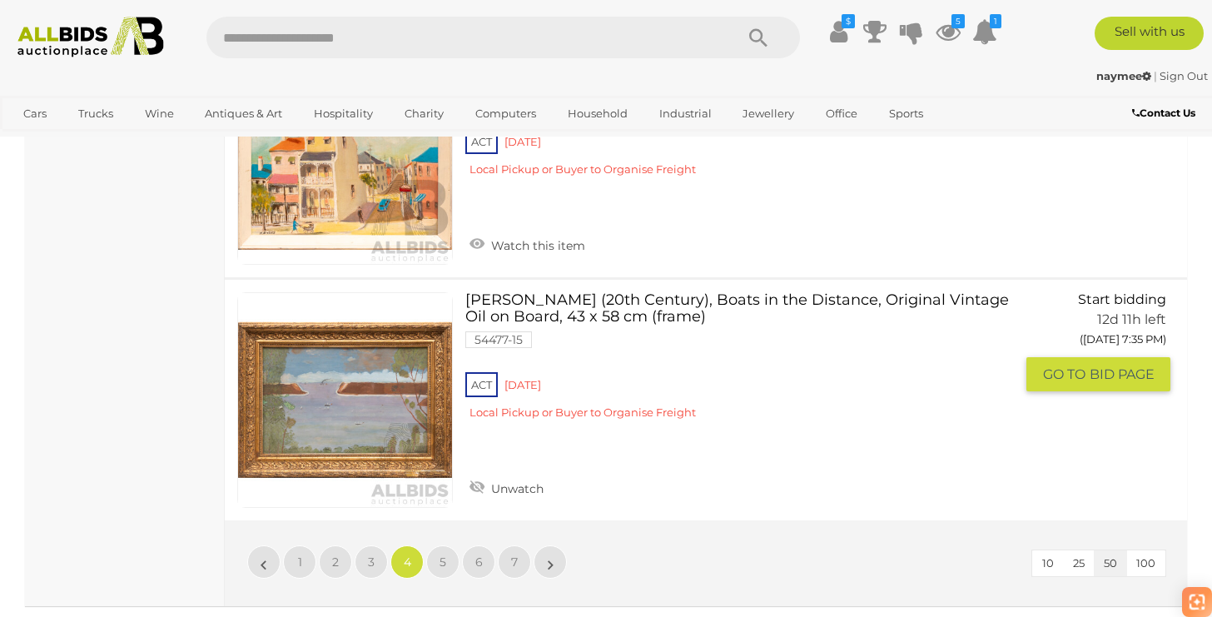
click at [377, 345] on link at bounding box center [345, 400] width 216 height 216
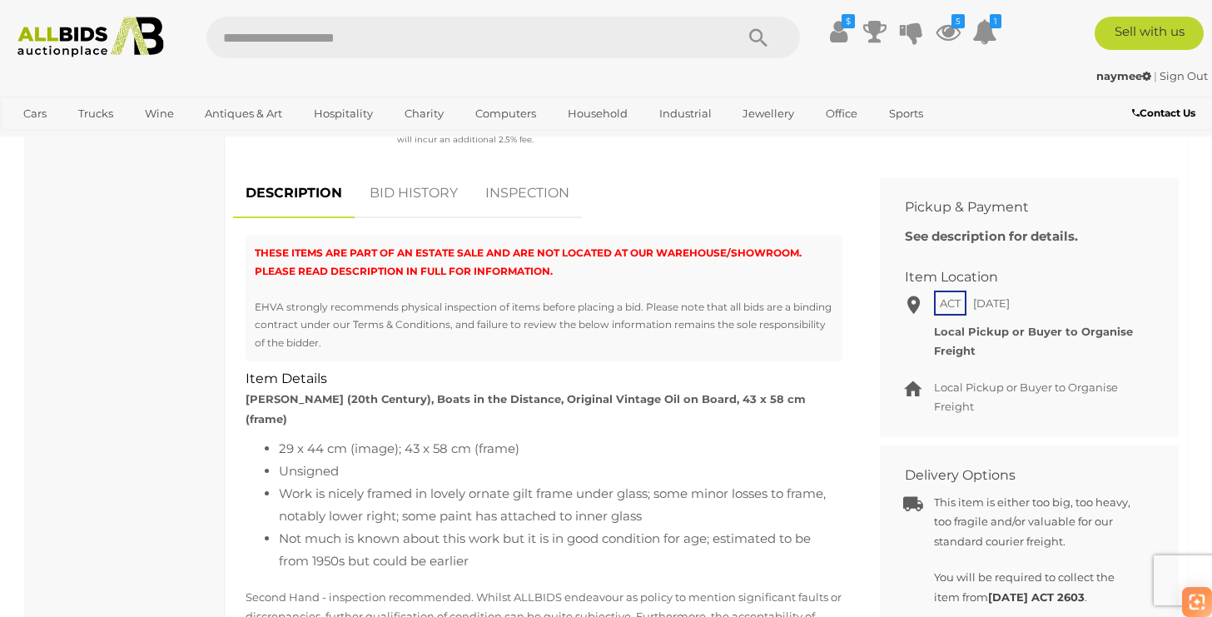
scroll to position [655, 0]
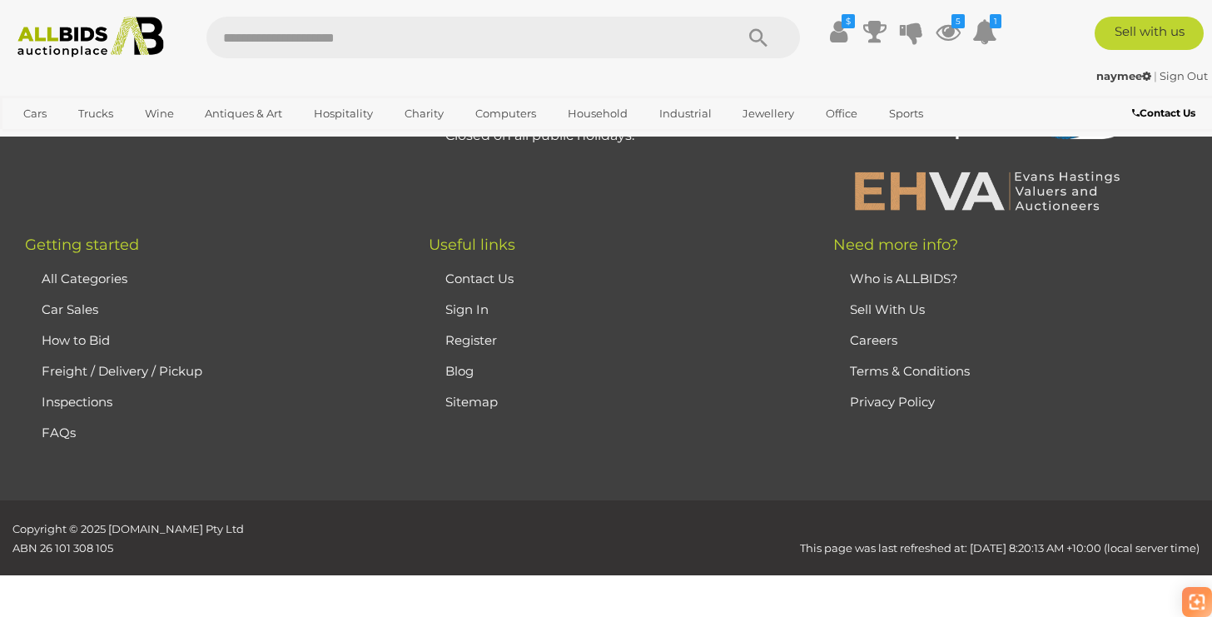
scroll to position [12481, 0]
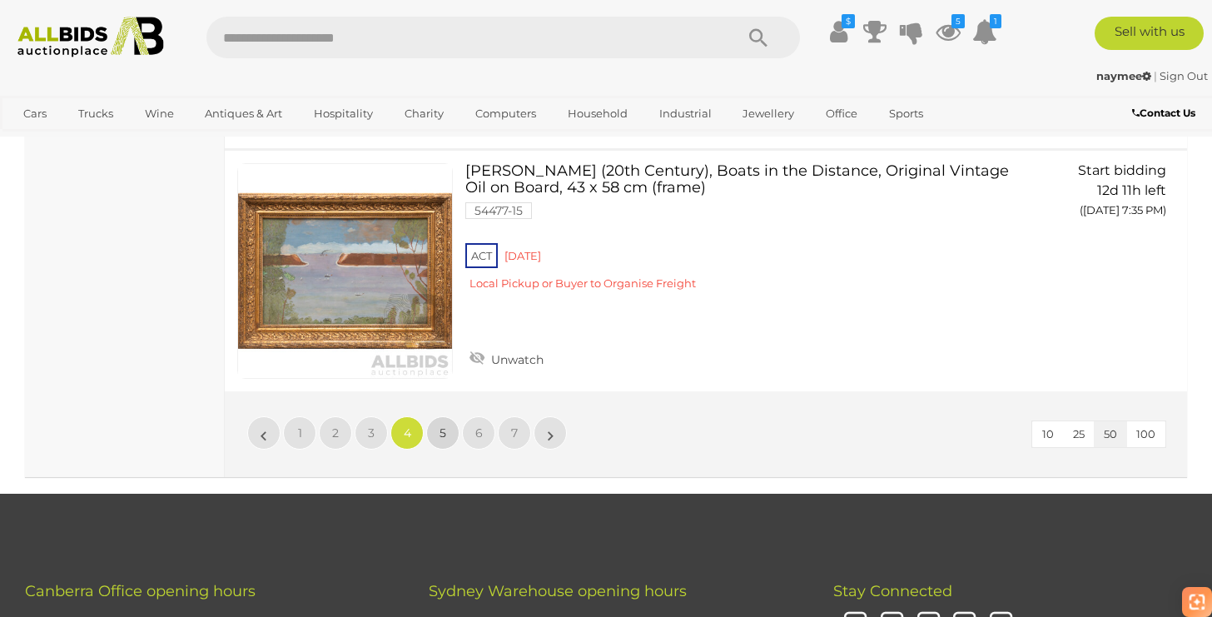
click at [442, 426] on span "5" at bounding box center [443, 433] width 7 height 15
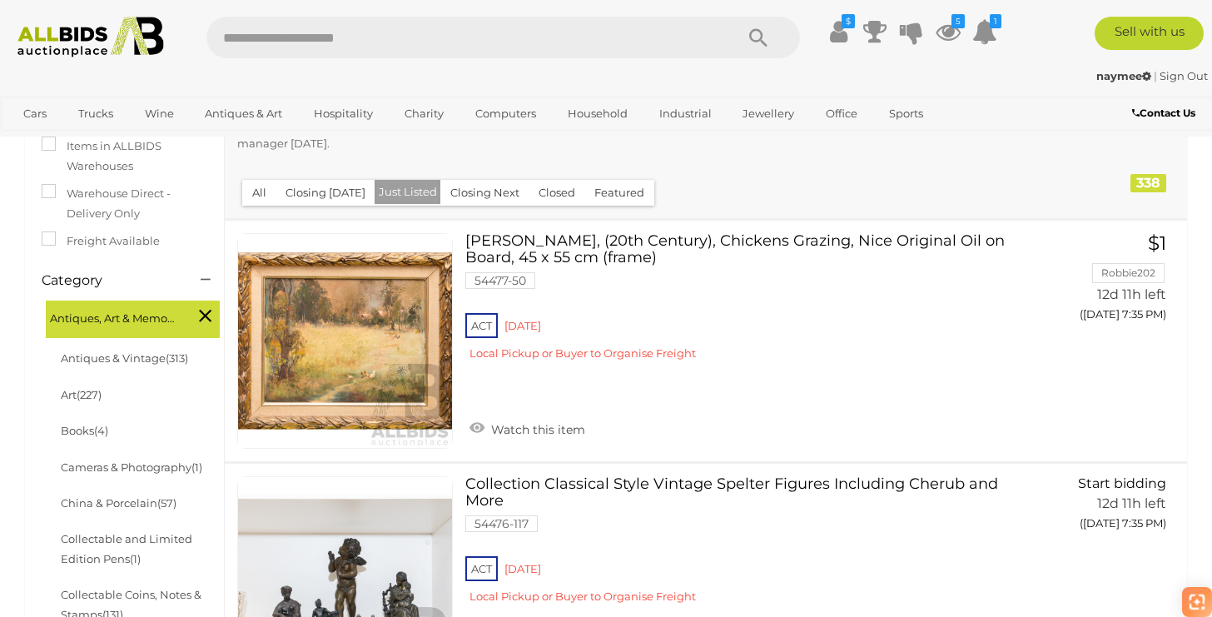
scroll to position [327, 0]
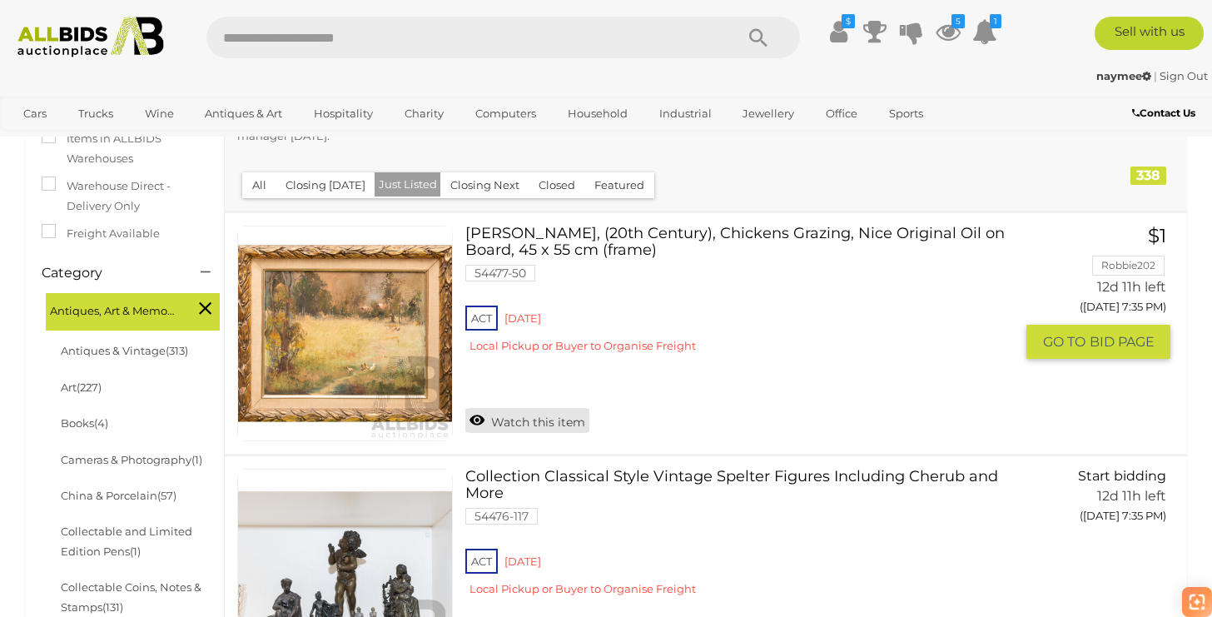
click at [540, 426] on link "Watch this item" at bounding box center [528, 420] width 124 height 25
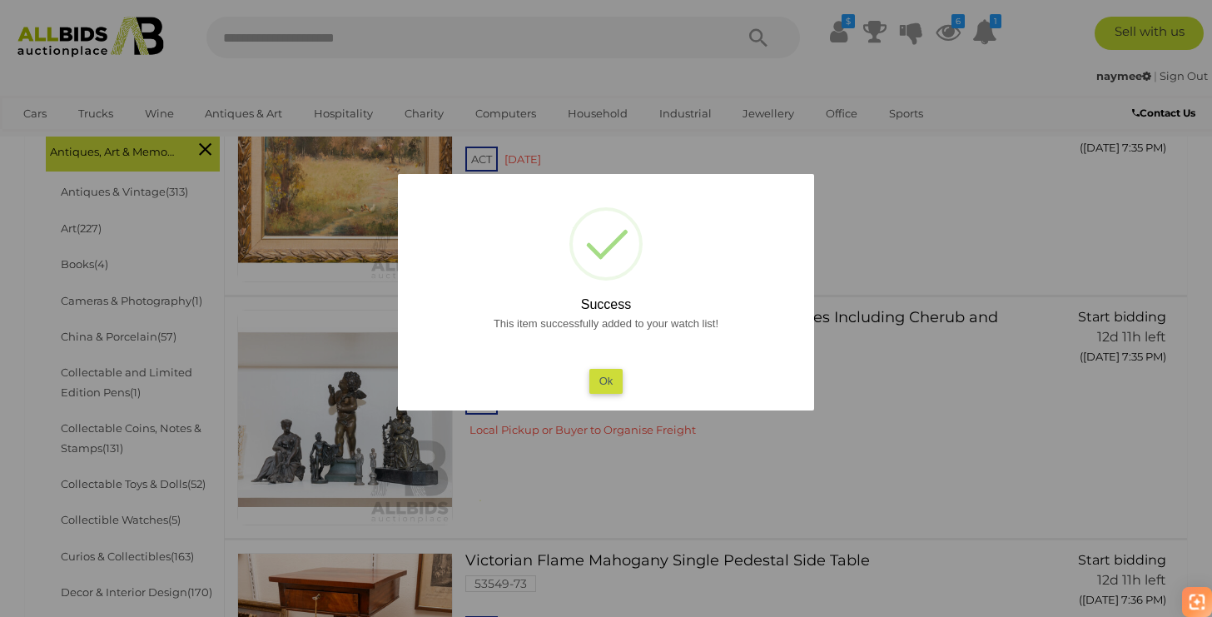
scroll to position [530, 0]
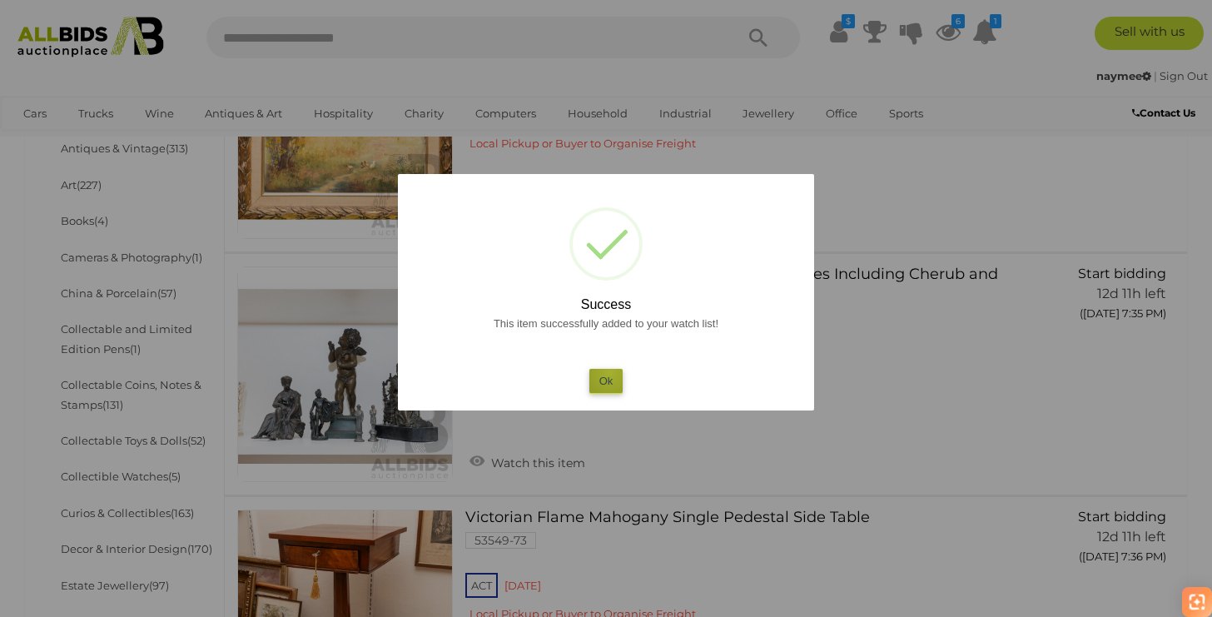
click at [610, 372] on button "Ok" at bounding box center [607, 381] width 34 height 24
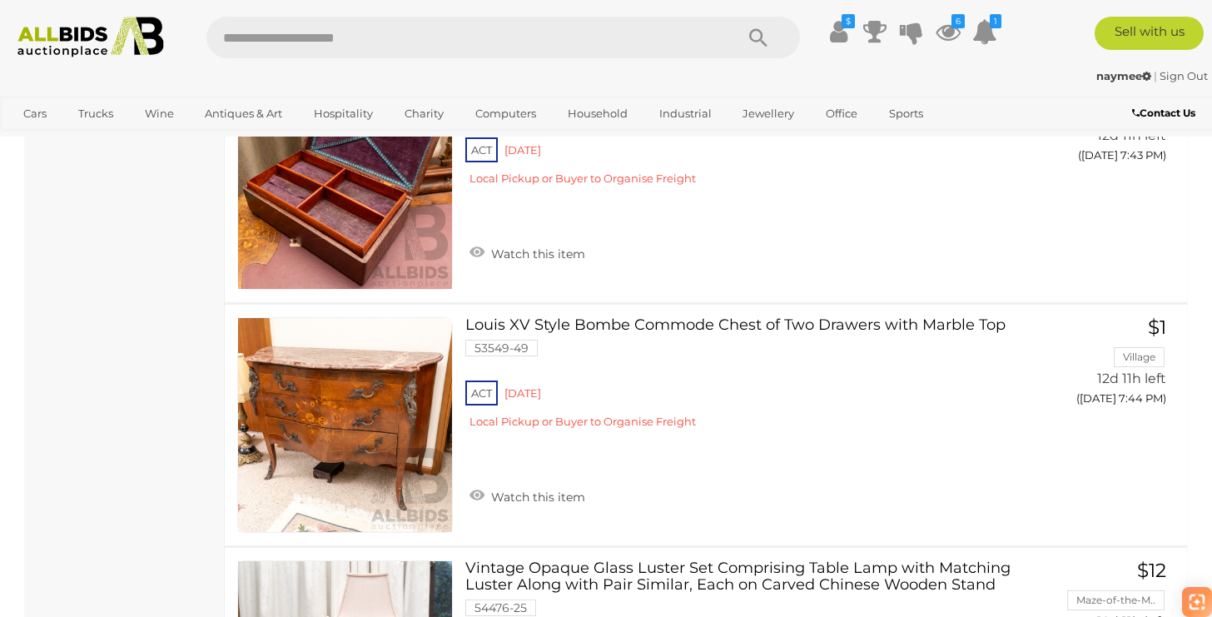
scroll to position [6570, 0]
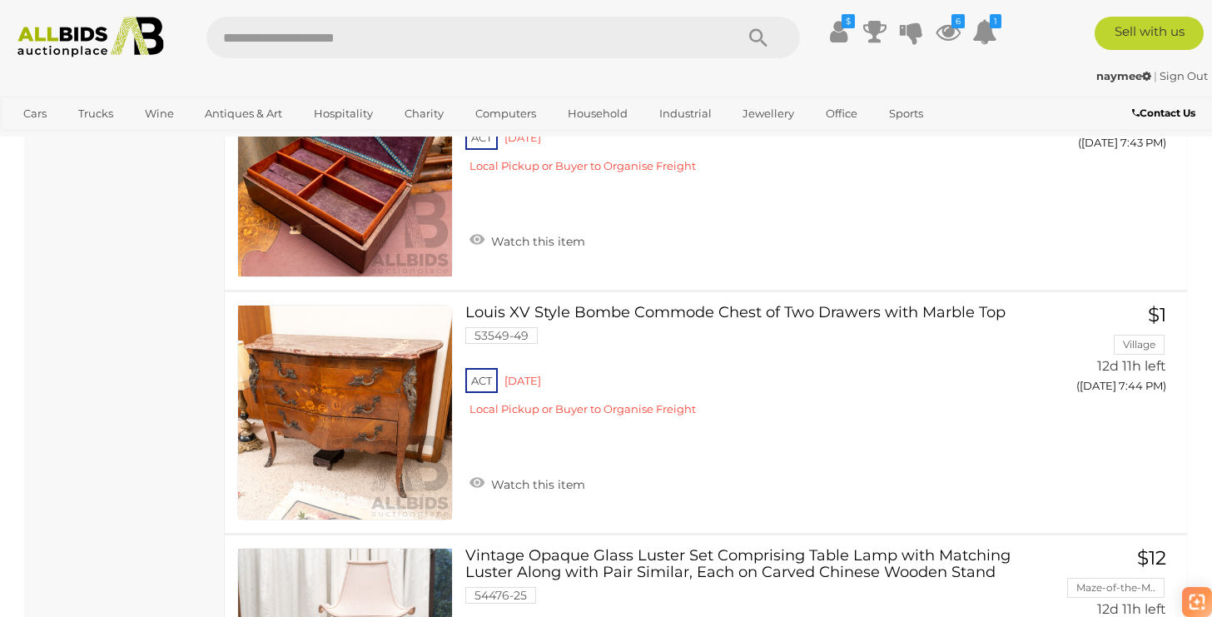
drag, startPoint x: 591, startPoint y: 192, endPoint x: 709, endPoint y: 4, distance: 221.1
click at [0, 0] on body "< Online Art & Antique Auctions in Canberra & Across Australia | ALLBIDS" at bounding box center [606, 178] width 1212 height 13496
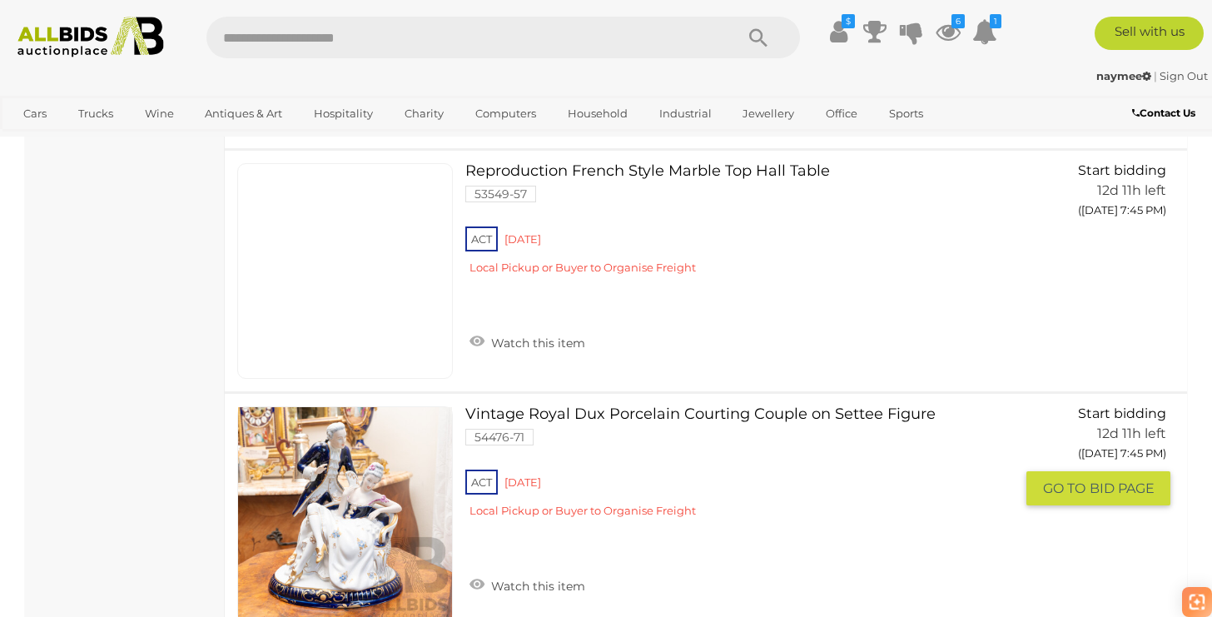
scroll to position [7678, 0]
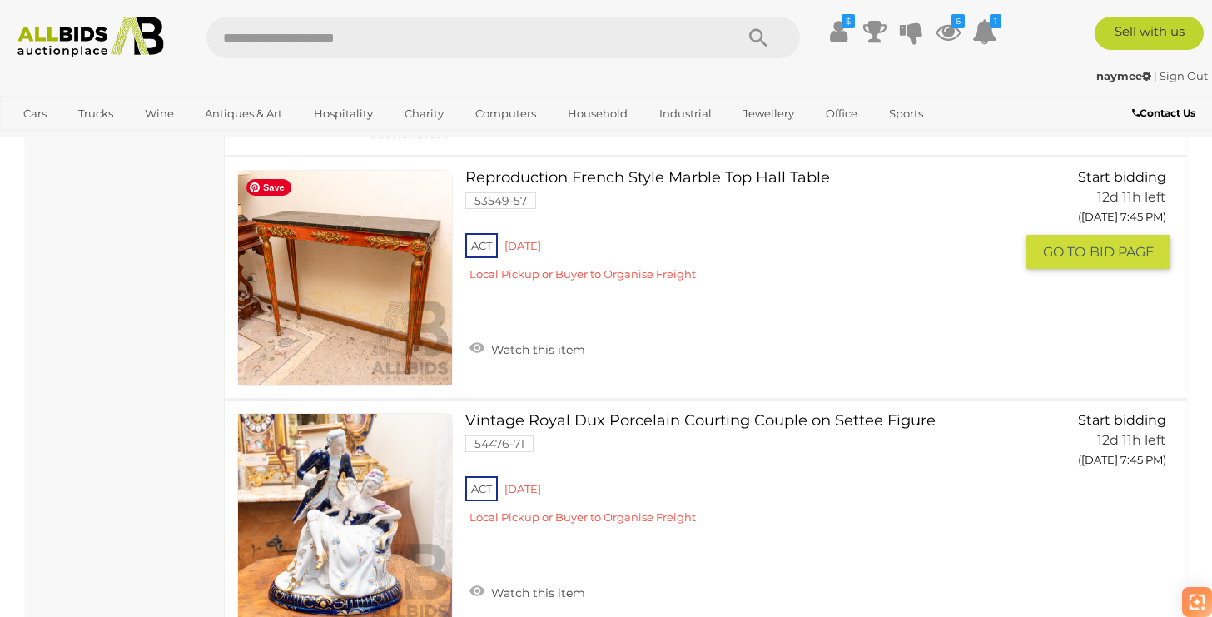
click at [391, 311] on link at bounding box center [345, 278] width 216 height 216
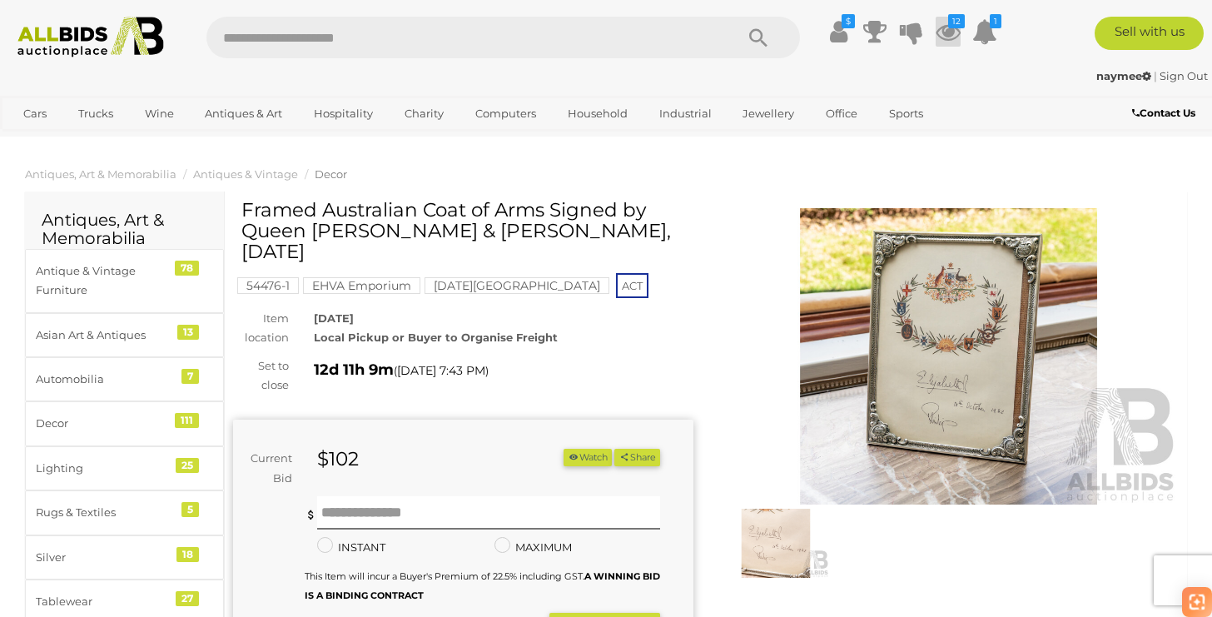
click at [945, 17] on icon at bounding box center [948, 32] width 25 height 30
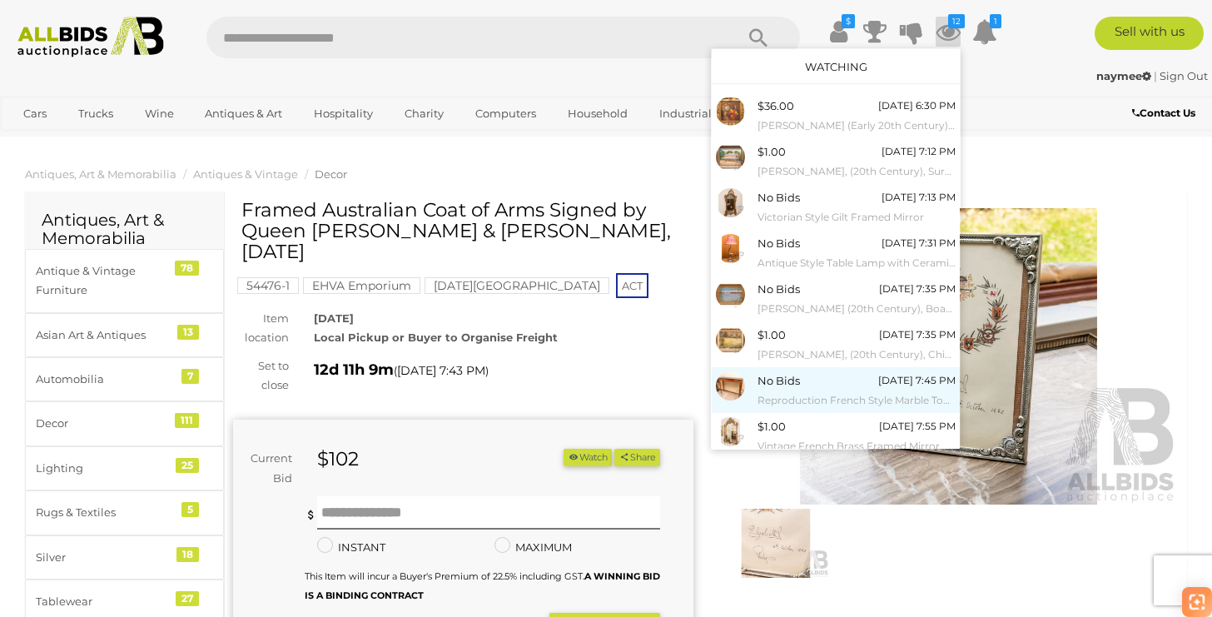
scroll to position [131, 0]
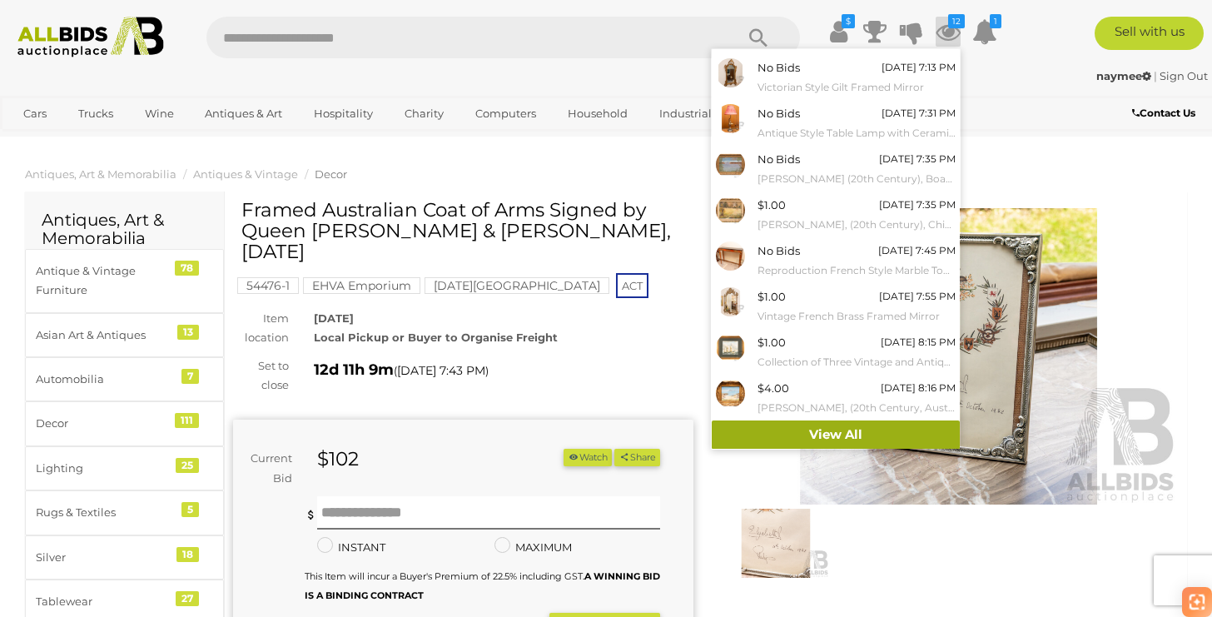
click at [845, 431] on link "View All" at bounding box center [836, 435] width 248 height 29
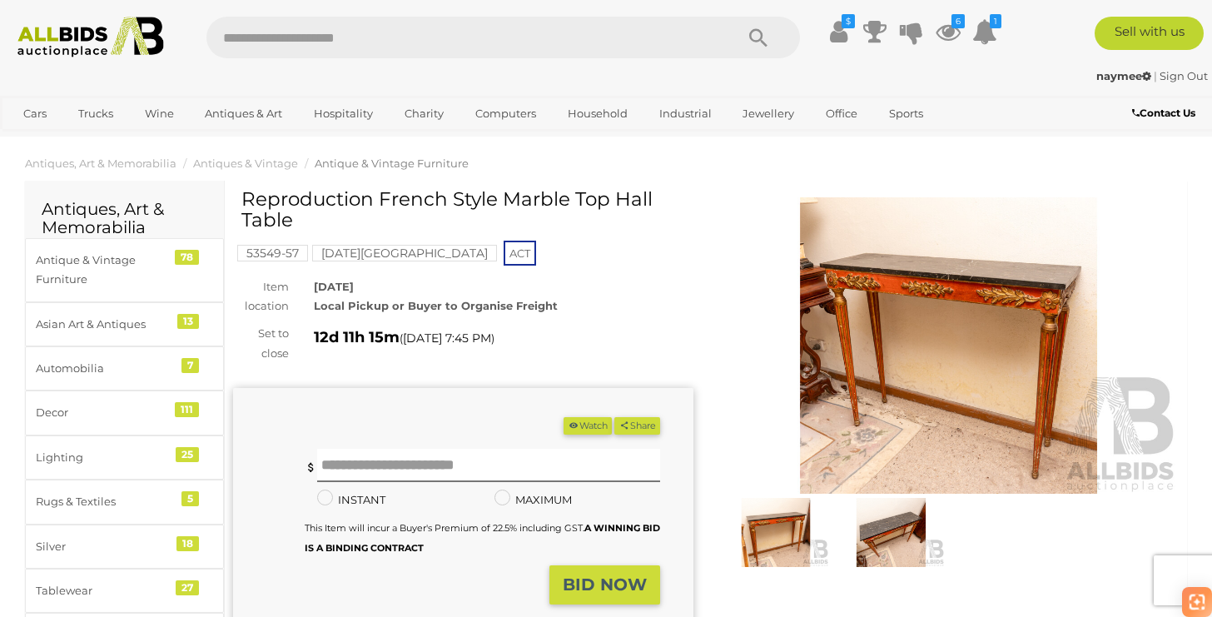
scroll to position [10, 0]
click at [867, 538] on img at bounding box center [891, 533] width 107 height 69
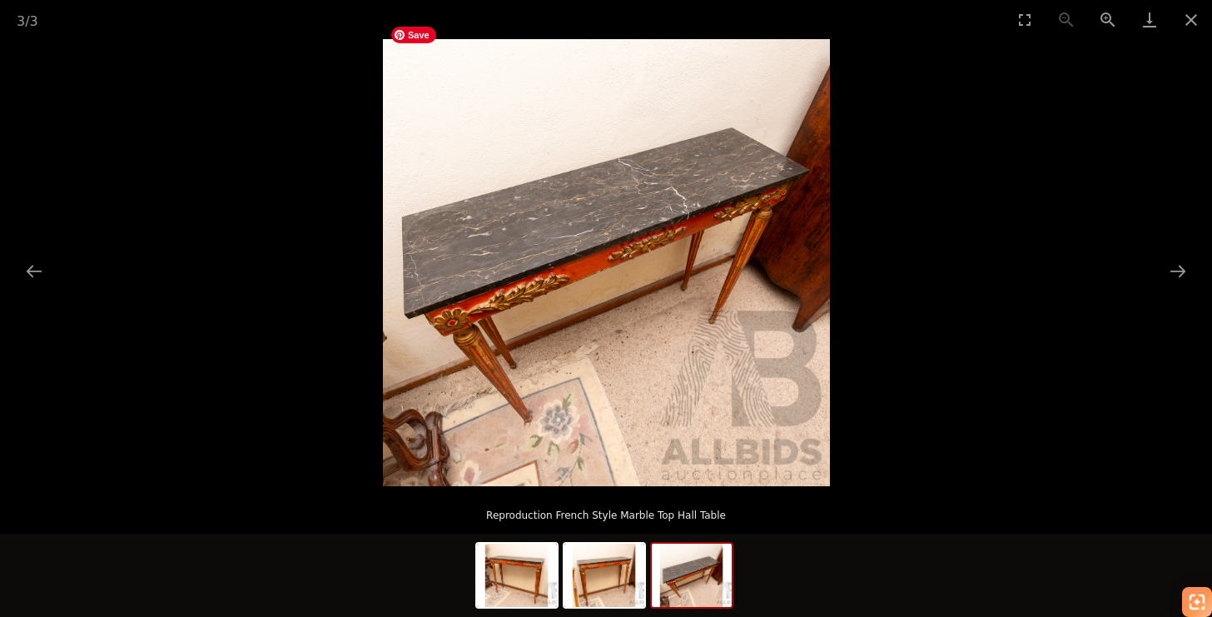
scroll to position [38, 0]
click at [819, 570] on div at bounding box center [606, 575] width 1212 height 83
click at [1195, 18] on button "Close gallery" at bounding box center [1192, 19] width 42 height 39
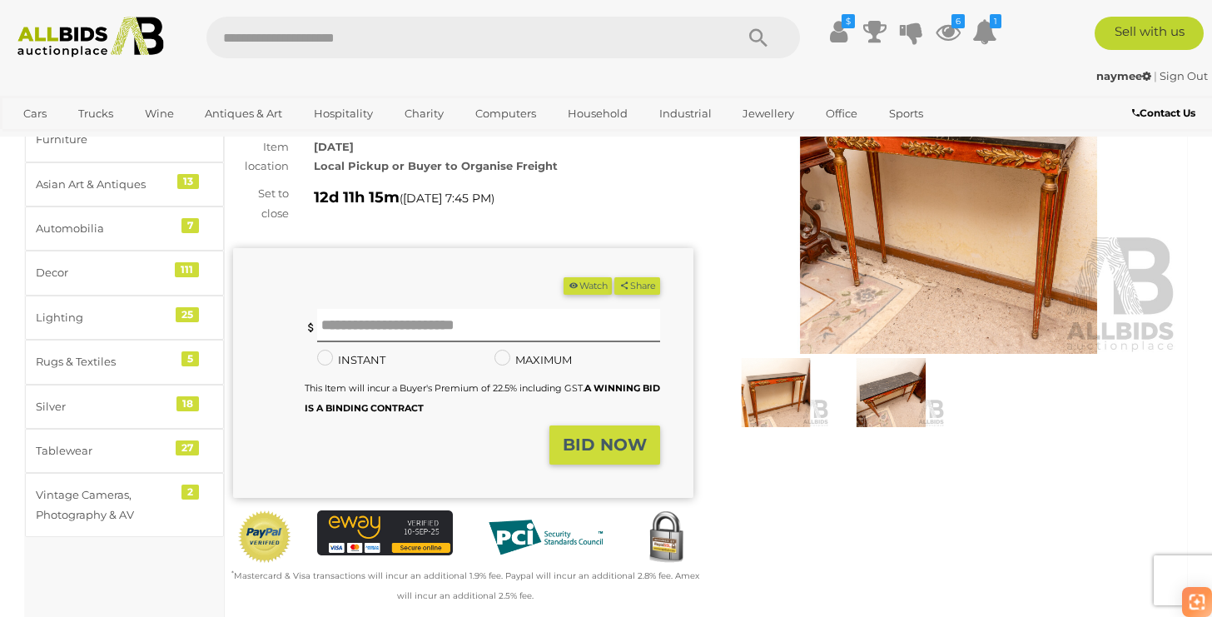
scroll to position [162, 0]
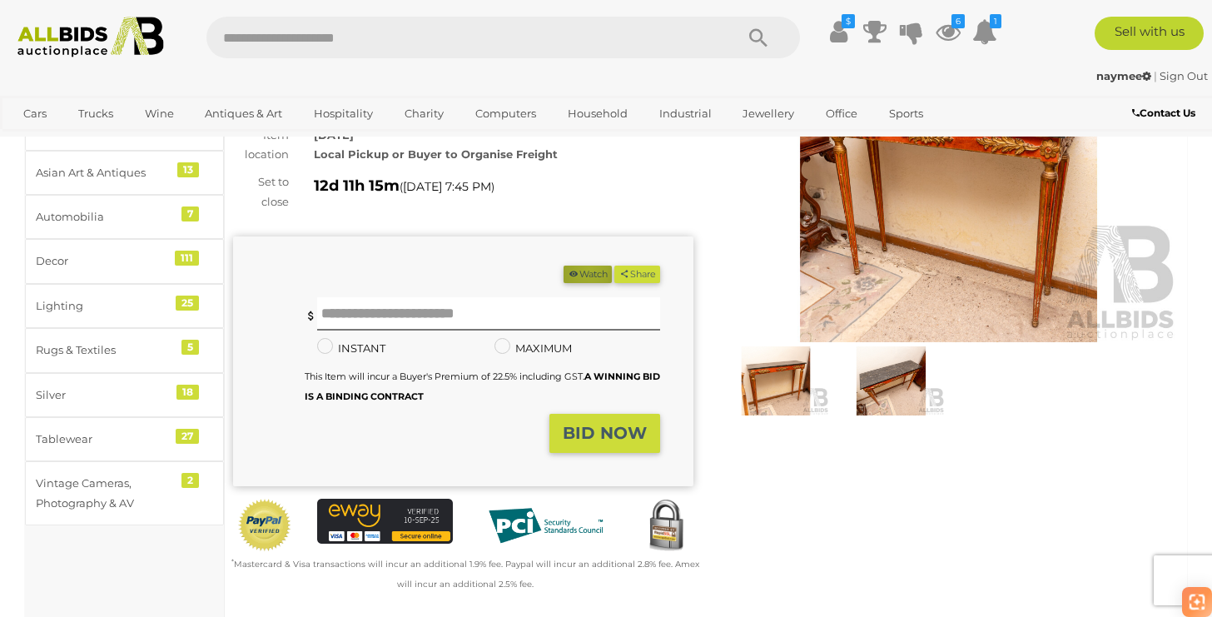
click at [582, 269] on button "Watch" at bounding box center [588, 274] width 48 height 17
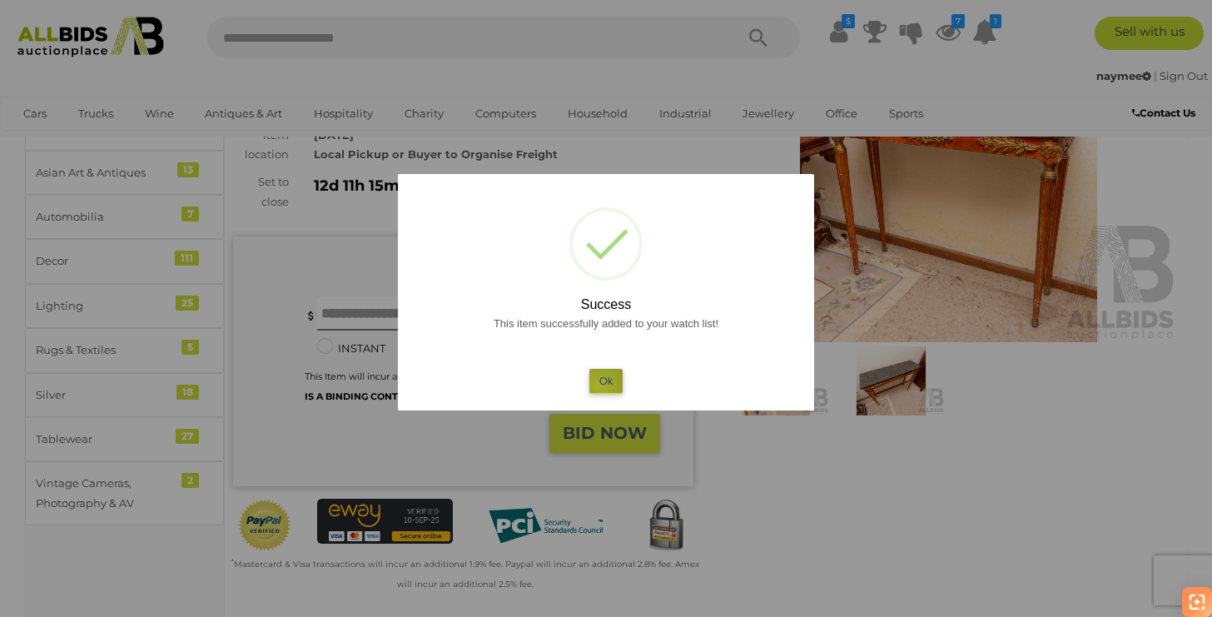
click at [600, 386] on button "Ok" at bounding box center [607, 381] width 34 height 24
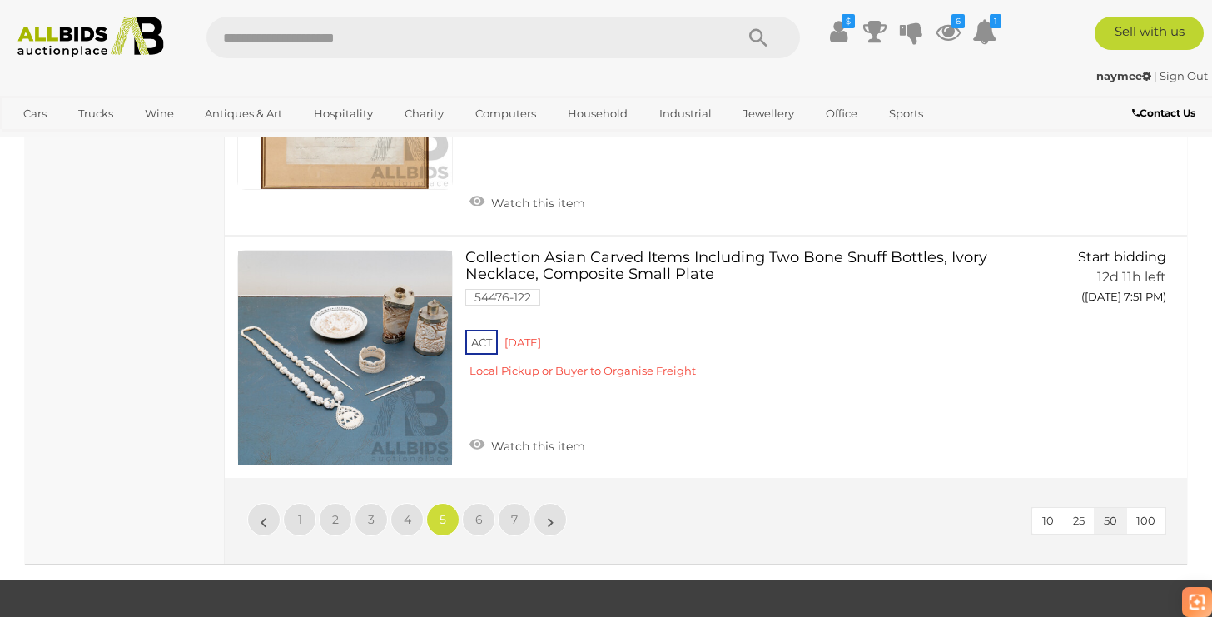
scroll to position [12326, 0]
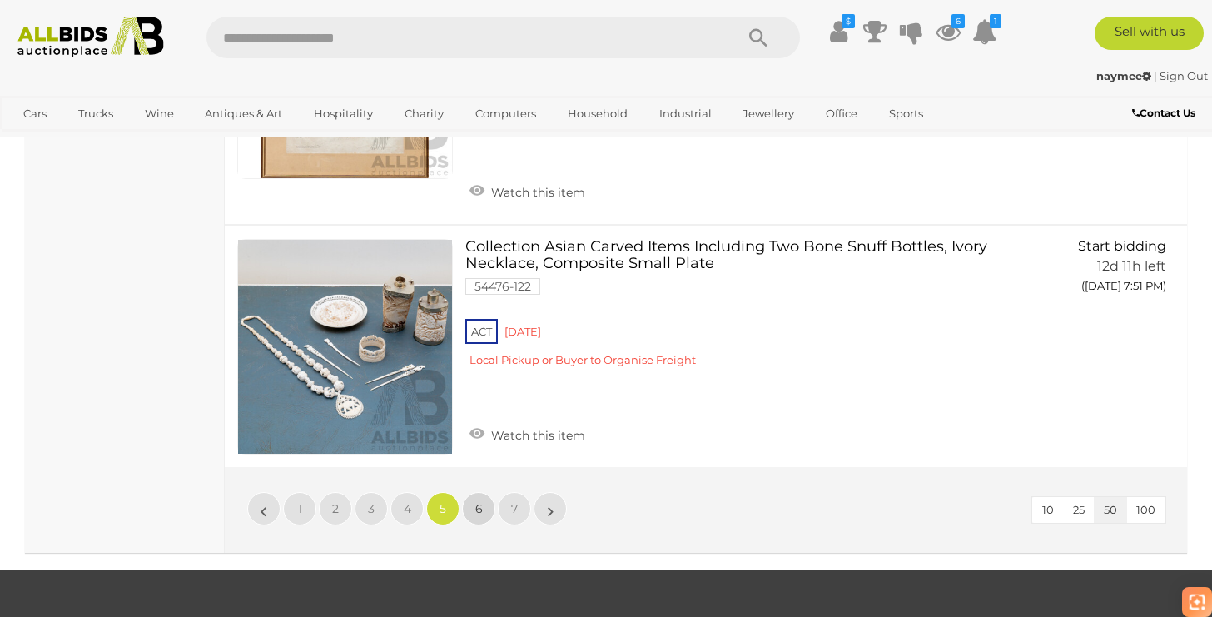
click at [481, 492] on link "6" at bounding box center [478, 508] width 33 height 33
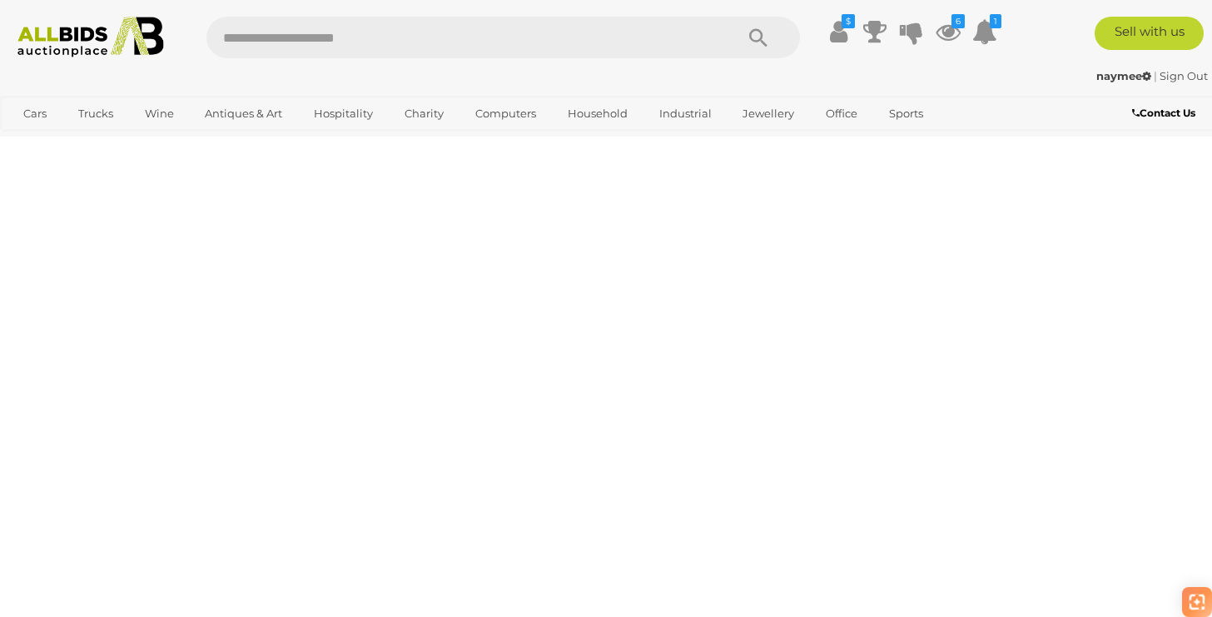
scroll to position [371, 0]
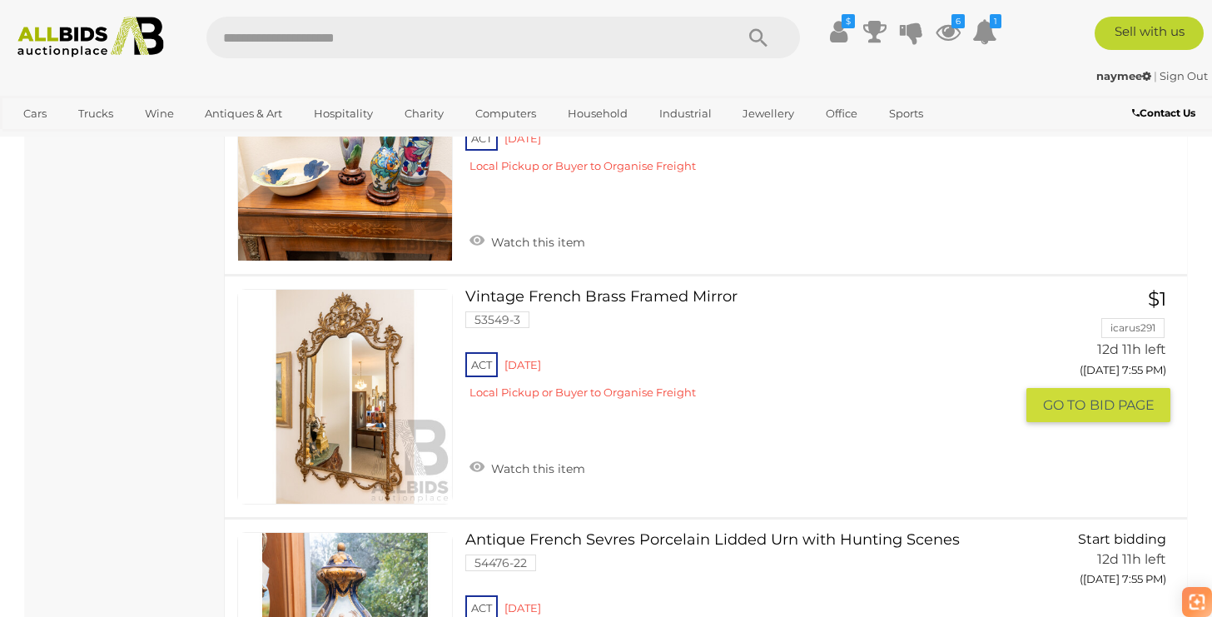
scroll to position [2500, 0]
click at [505, 461] on link "Watch this item" at bounding box center [528, 468] width 124 height 25
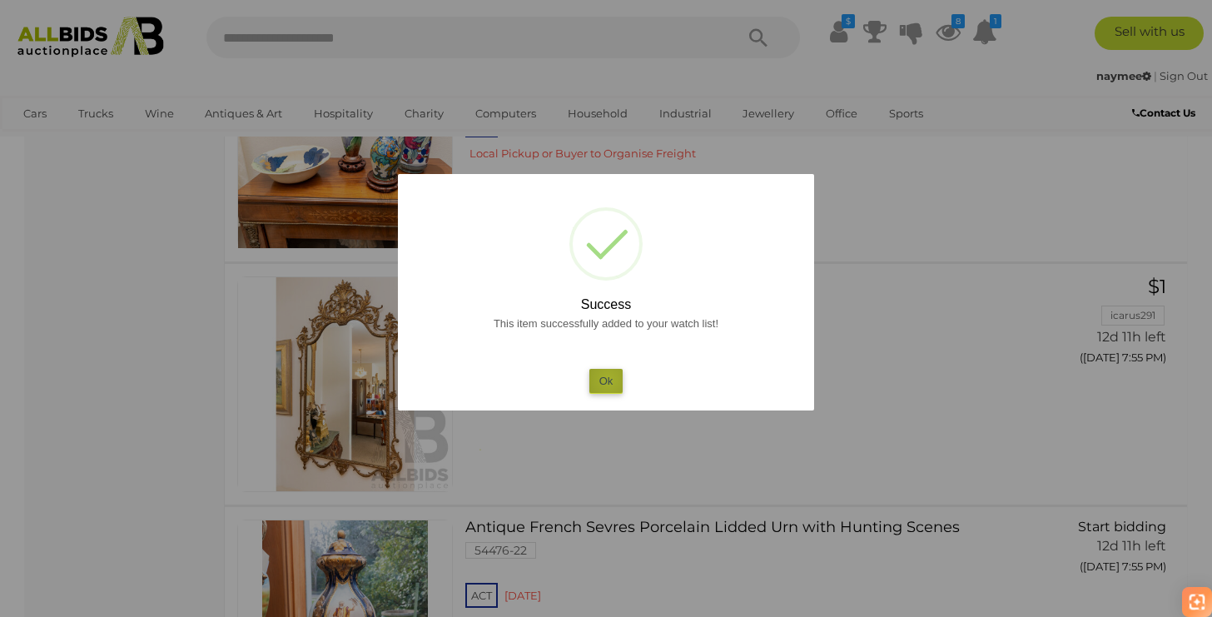
click at [609, 380] on button "Ok" at bounding box center [607, 381] width 34 height 24
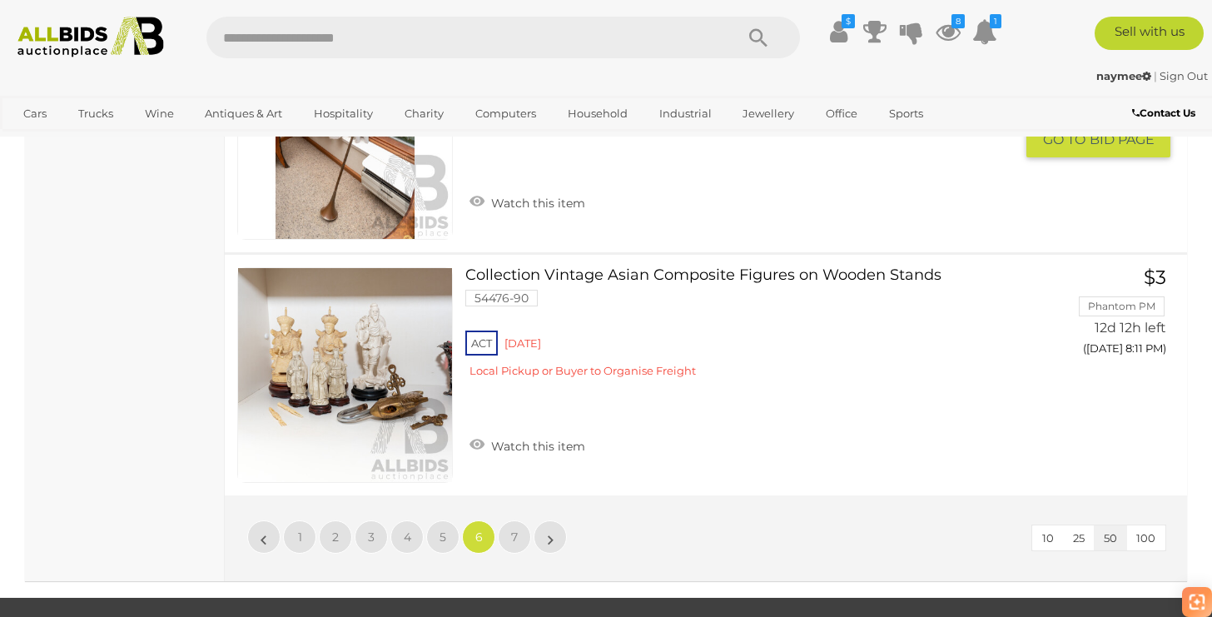
scroll to position [12402, 0]
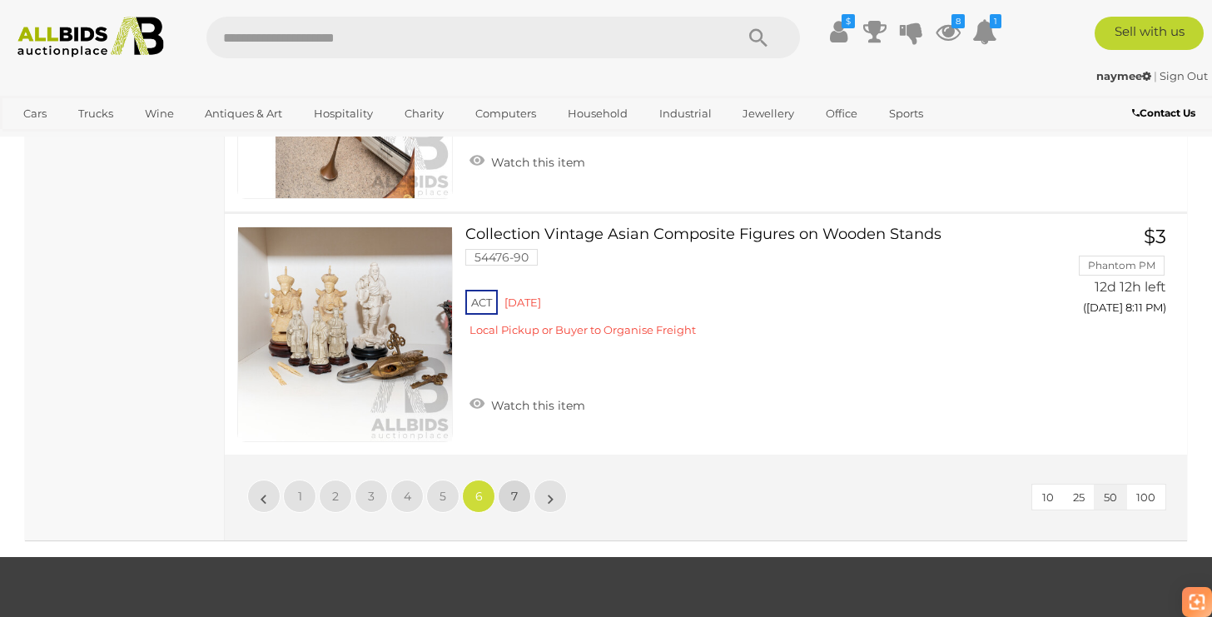
click at [519, 480] on link "7" at bounding box center [514, 496] width 33 height 33
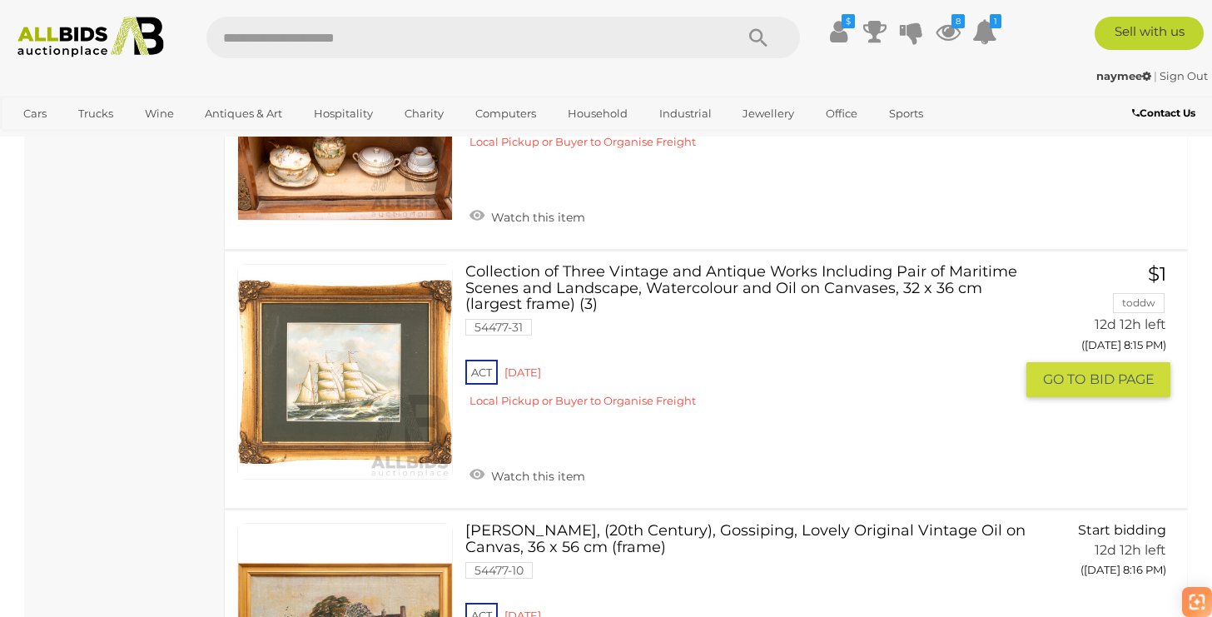
scroll to position [2034, 0]
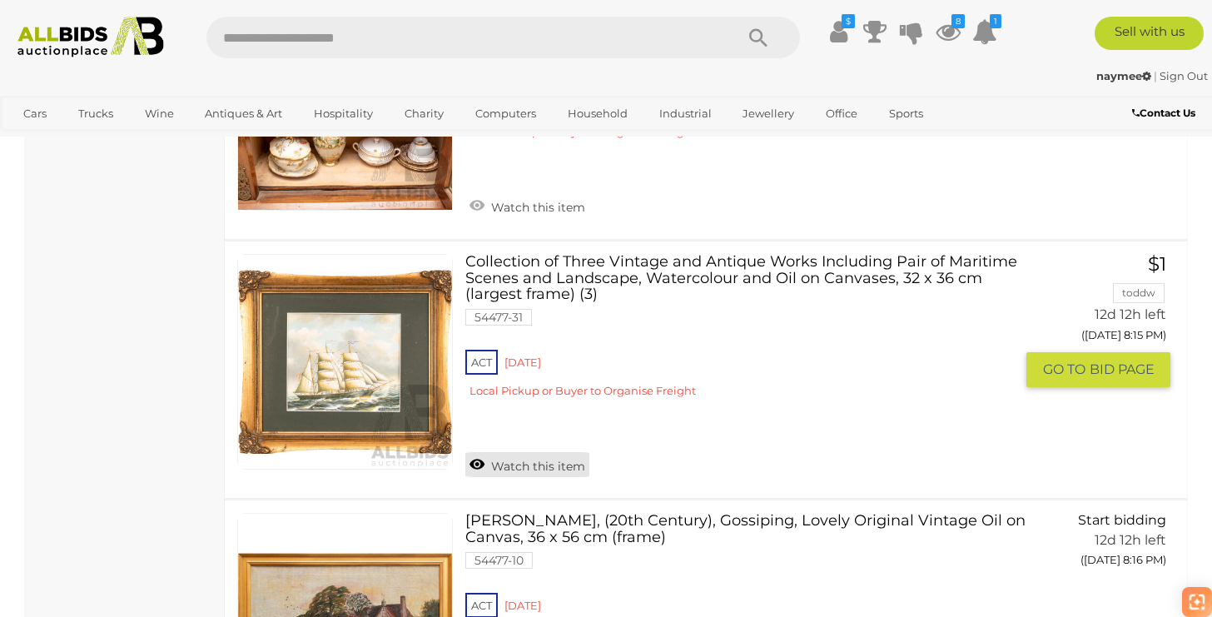
click at [525, 461] on link "Watch this item" at bounding box center [528, 464] width 124 height 25
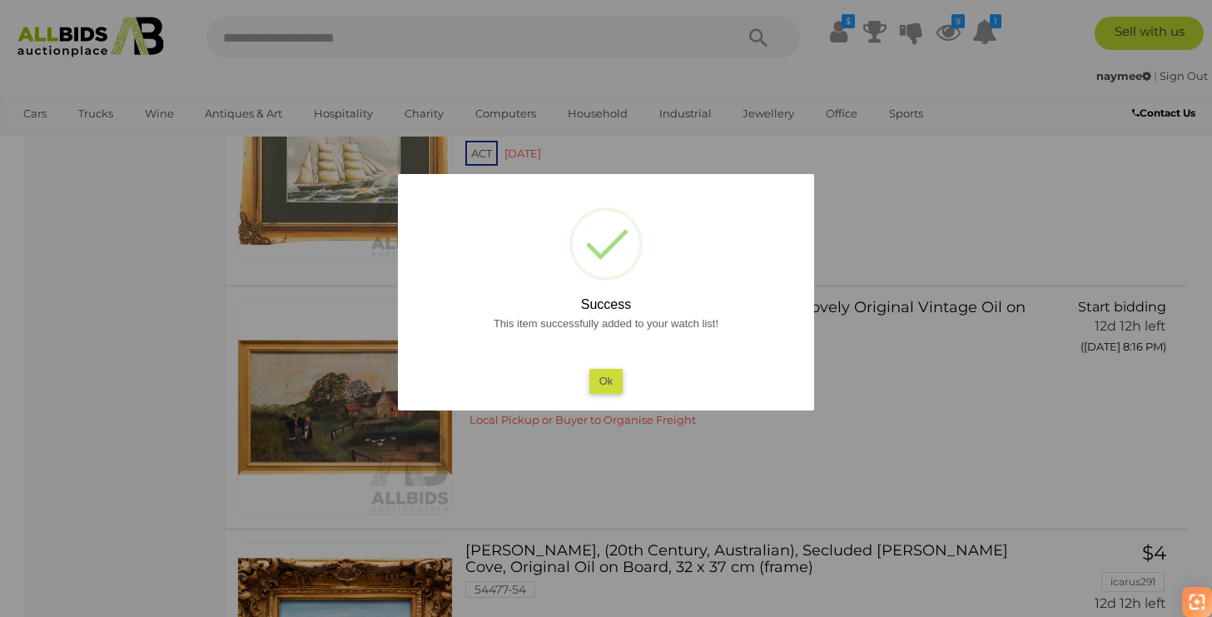
scroll to position [2243, 0]
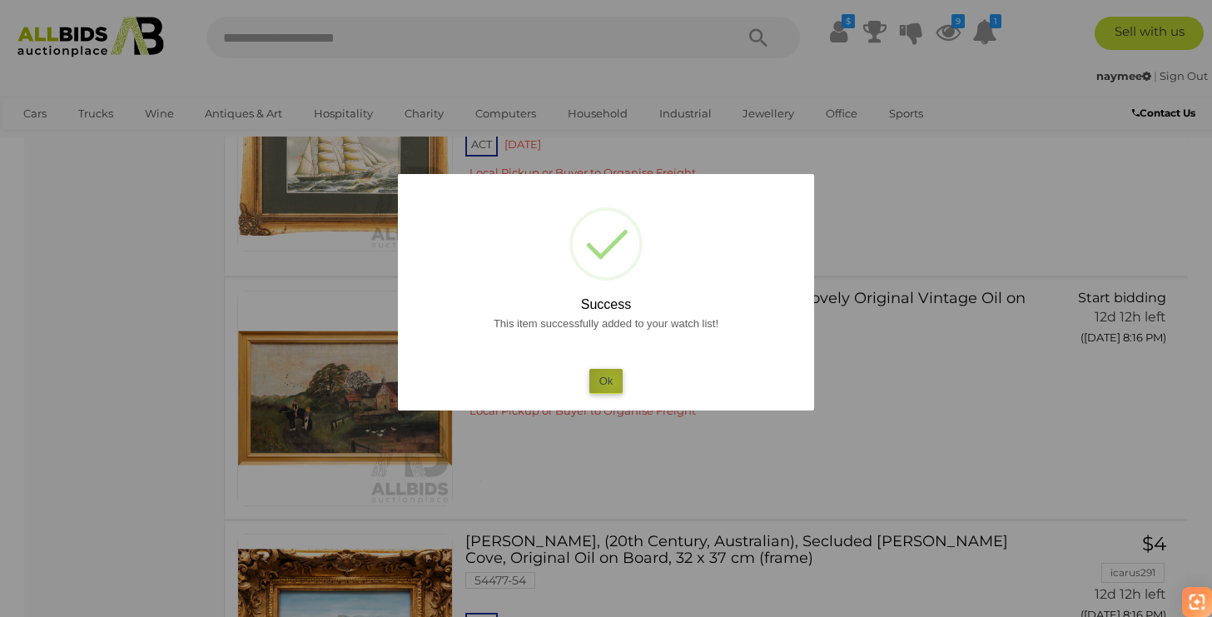
click at [612, 383] on button "Ok" at bounding box center [607, 381] width 34 height 24
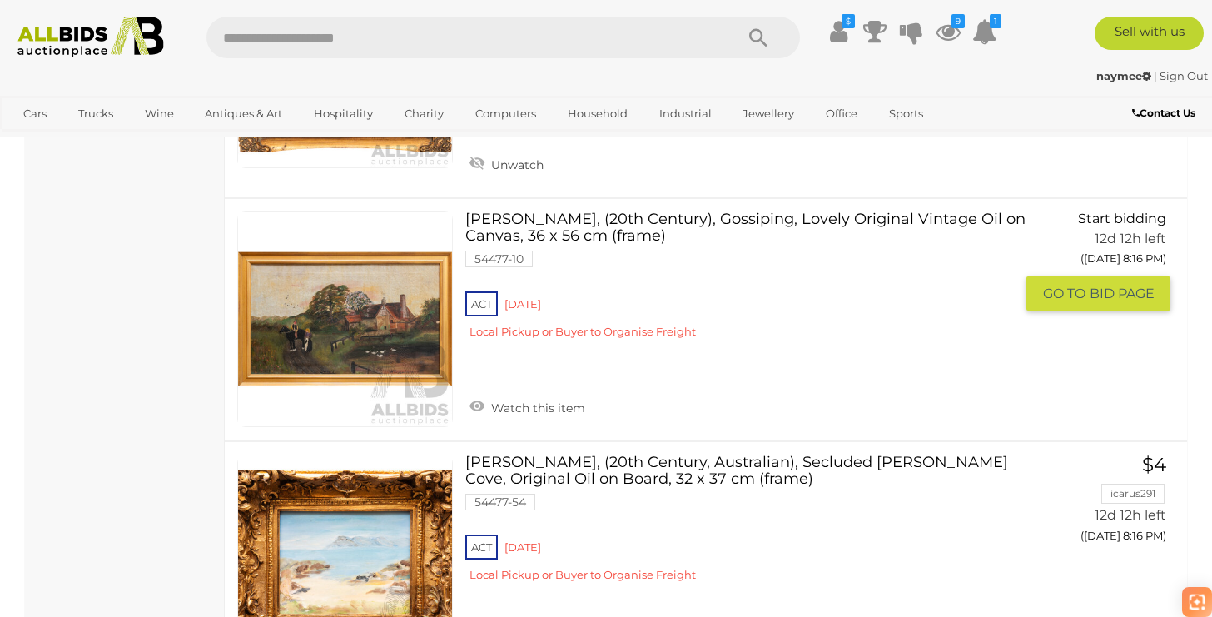
scroll to position [2338, 0]
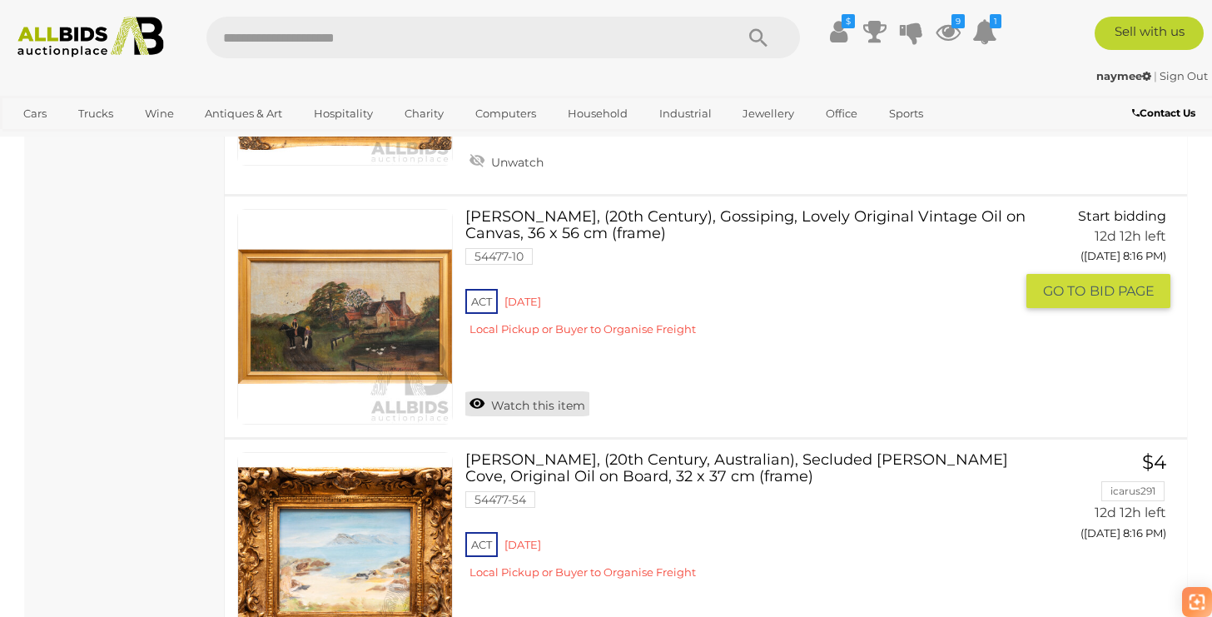
click at [563, 400] on link "Watch this item" at bounding box center [528, 403] width 124 height 25
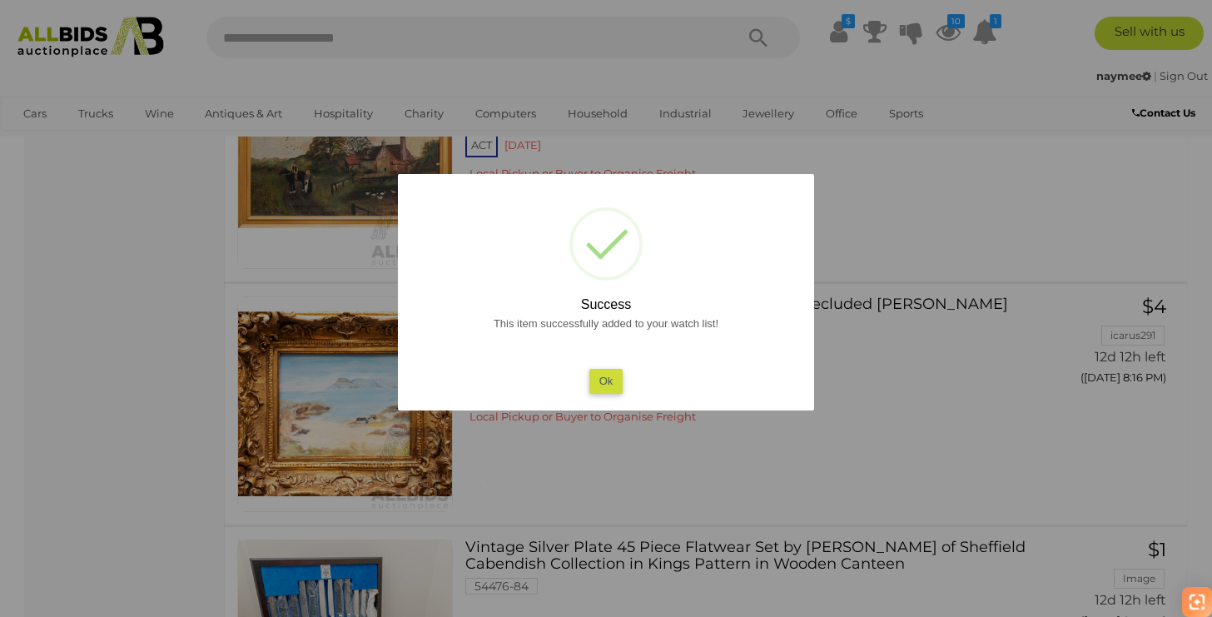
scroll to position [2483, 0]
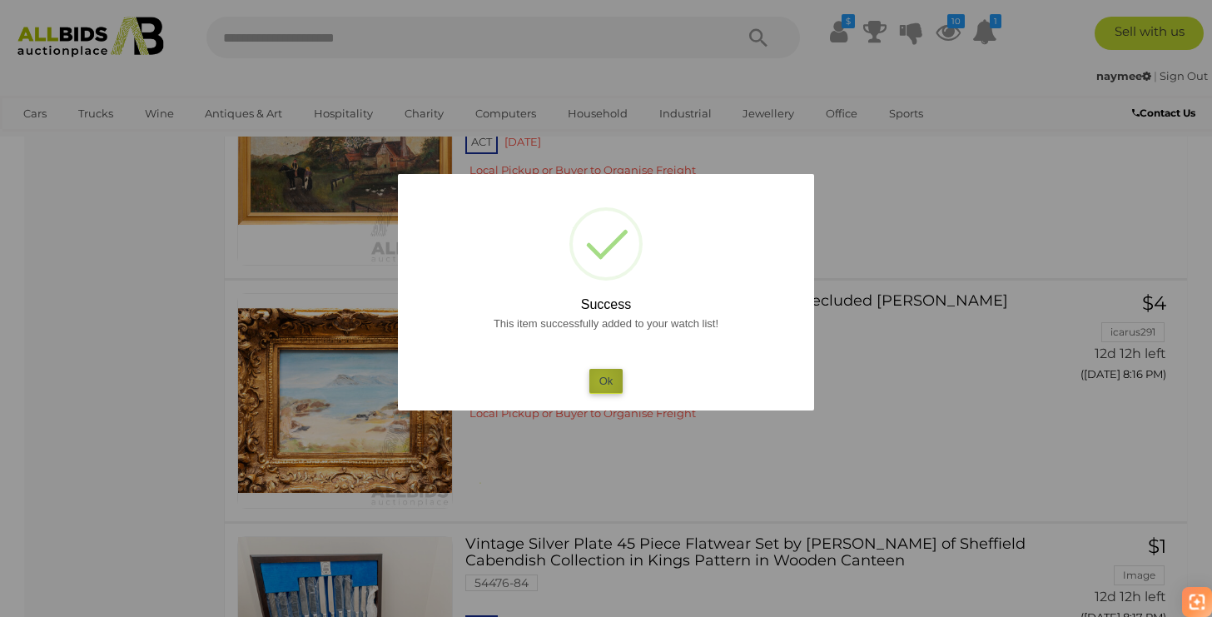
click at [602, 381] on button "Ok" at bounding box center [607, 381] width 34 height 24
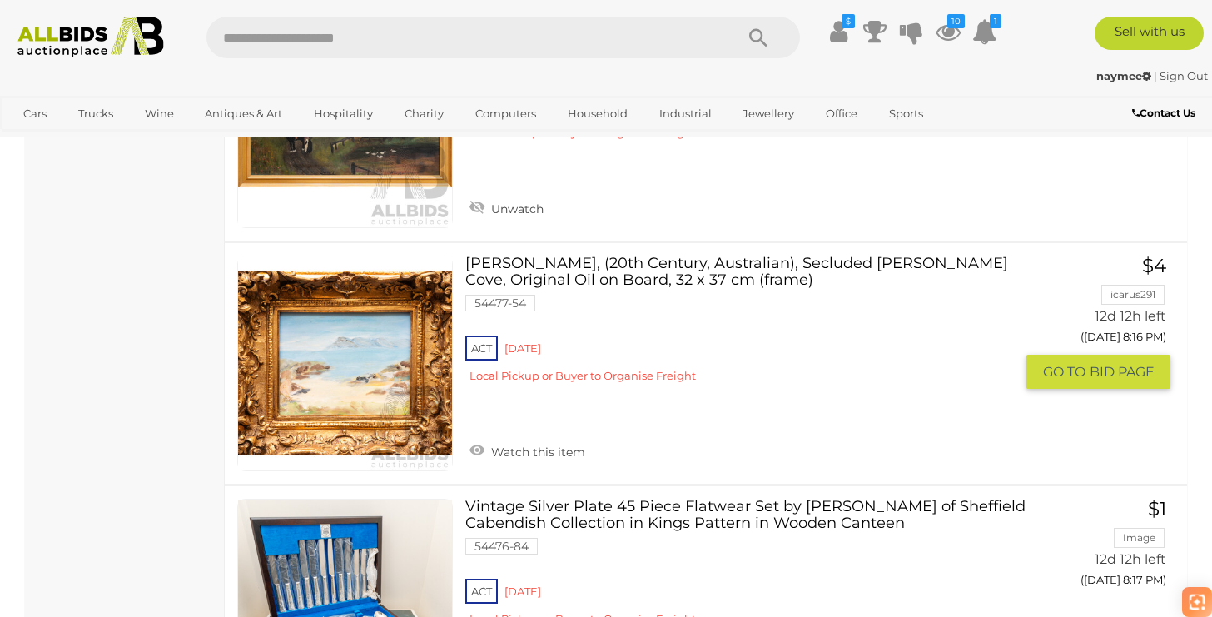
scroll to position [2533, 0]
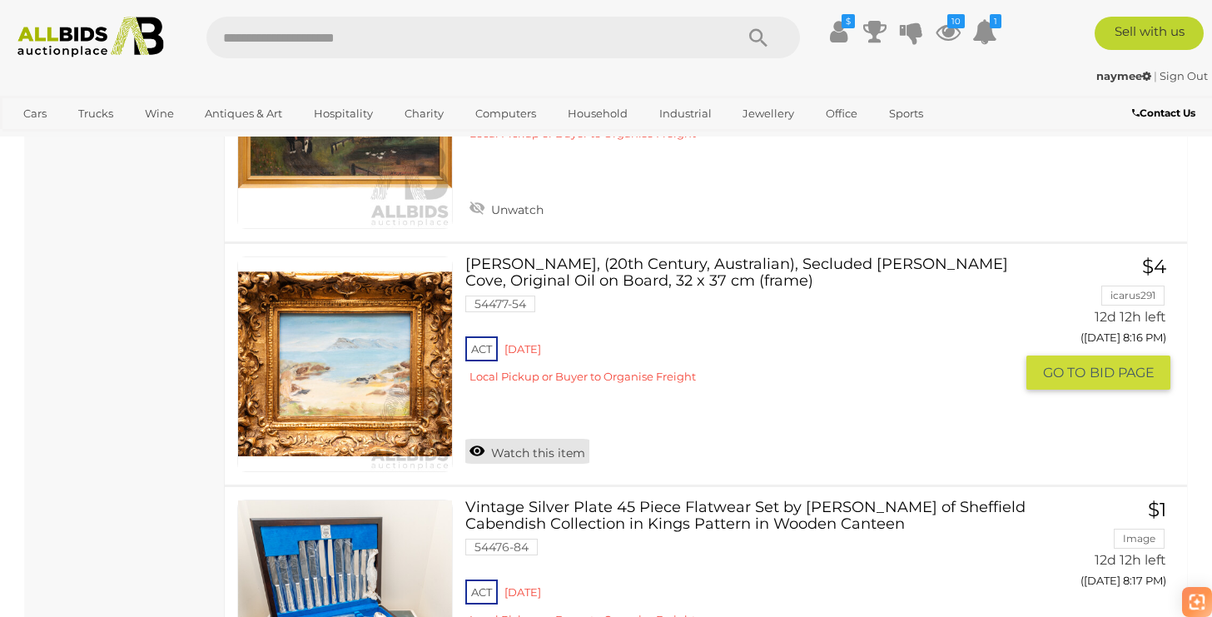
click at [566, 451] on link "Watch this item" at bounding box center [528, 451] width 124 height 25
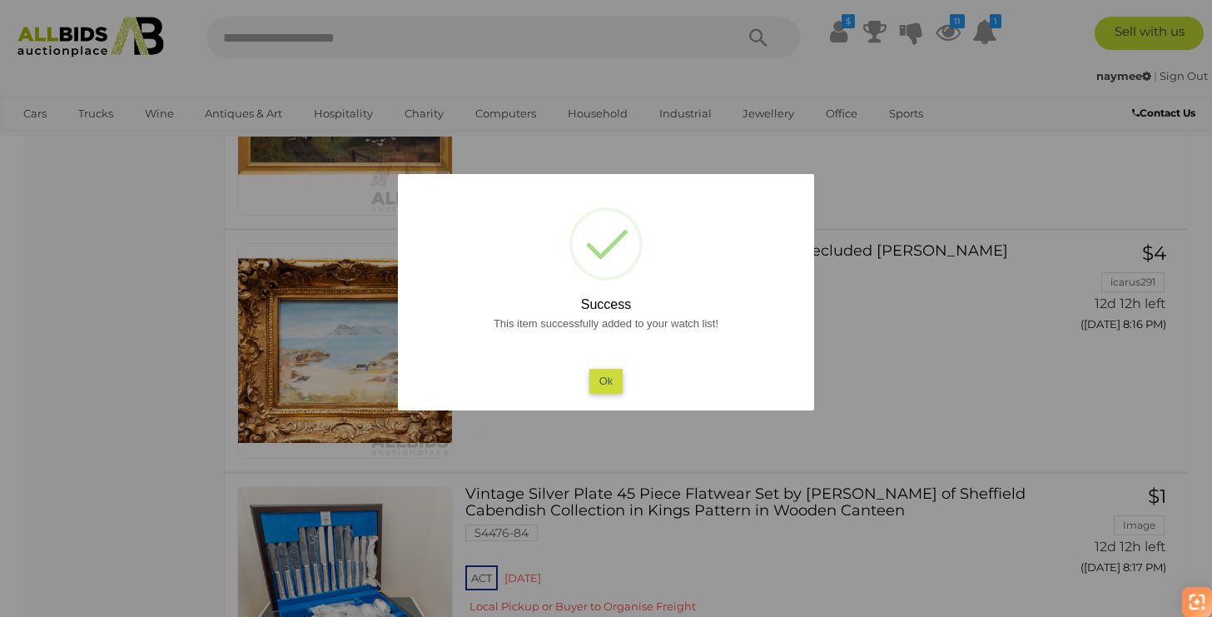
click at [610, 384] on button "Ok" at bounding box center [607, 381] width 34 height 24
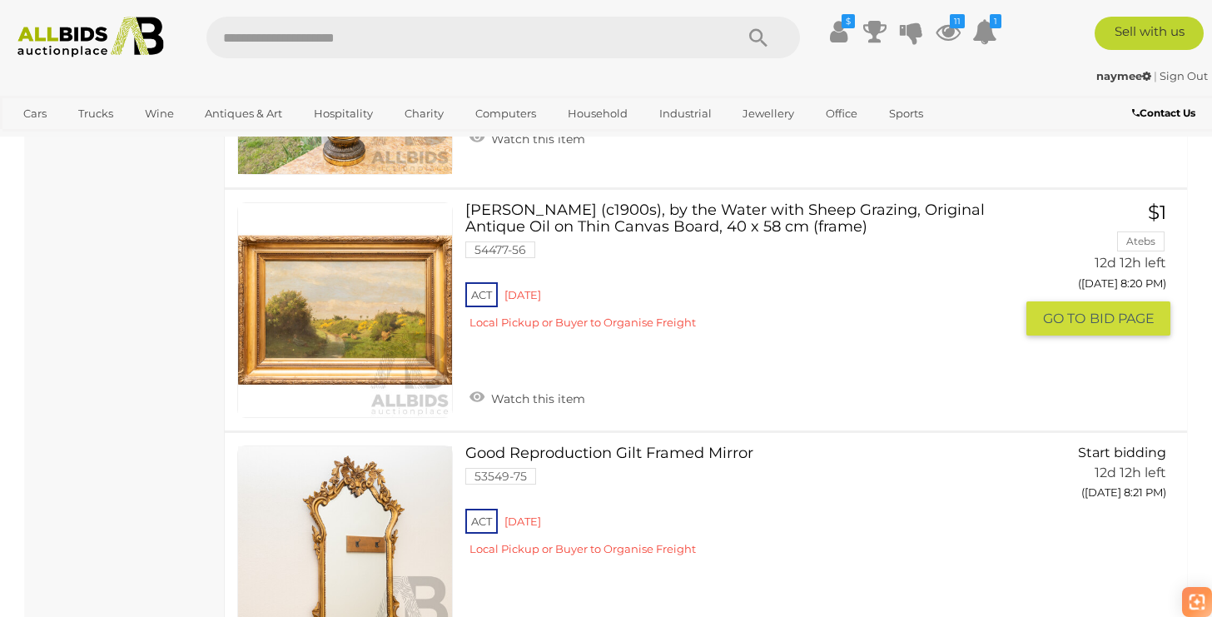
scroll to position [4536, 0]
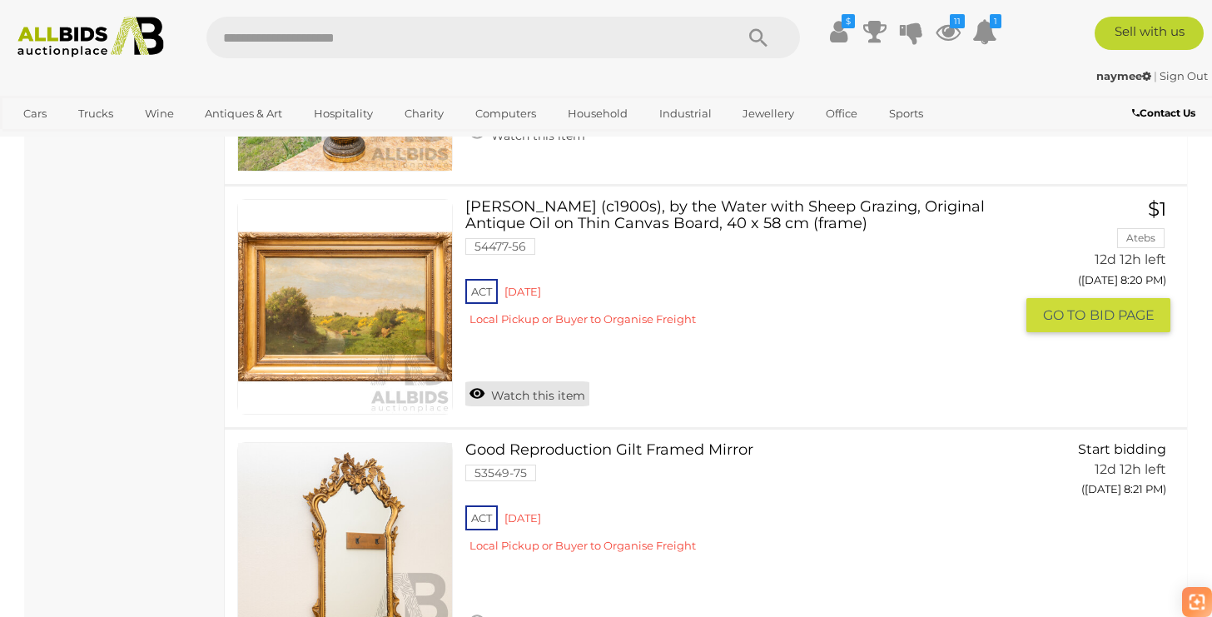
click at [572, 402] on link "Watch this item" at bounding box center [528, 393] width 124 height 25
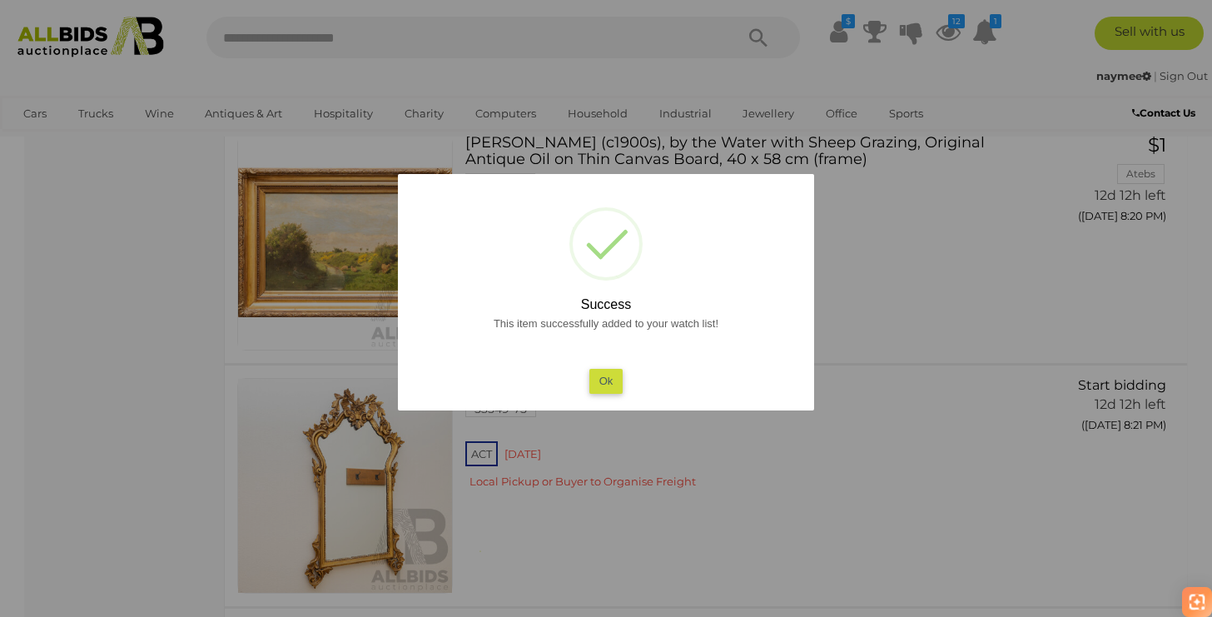
scroll to position [4591, 0]
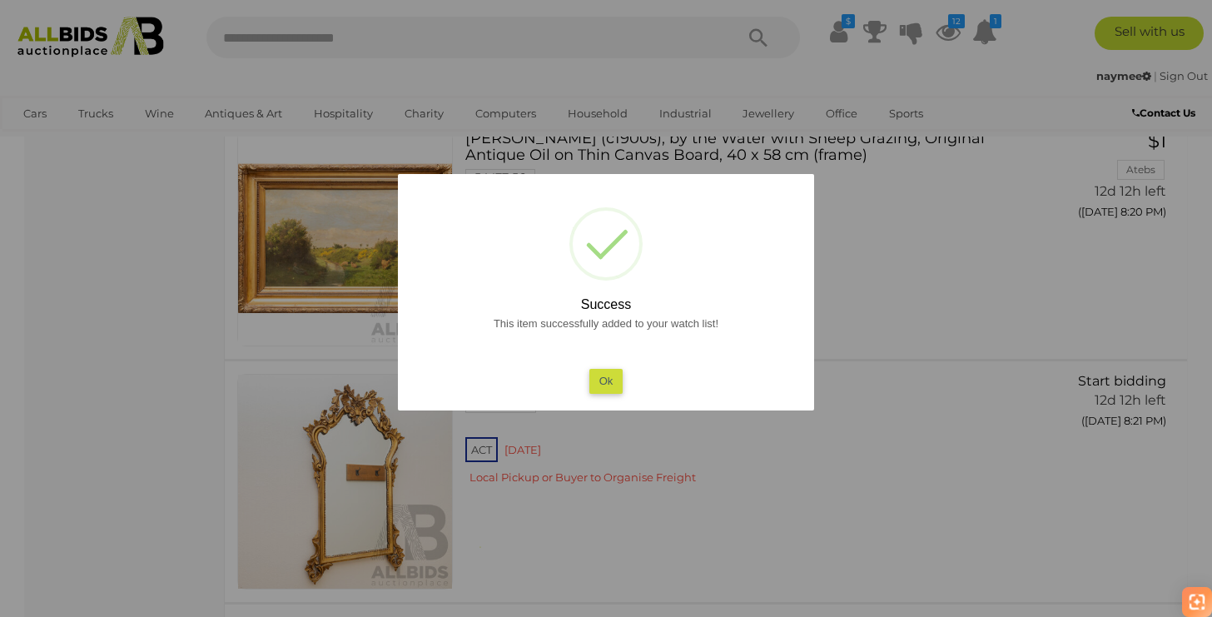
click at [607, 382] on button "Ok" at bounding box center [607, 381] width 34 height 24
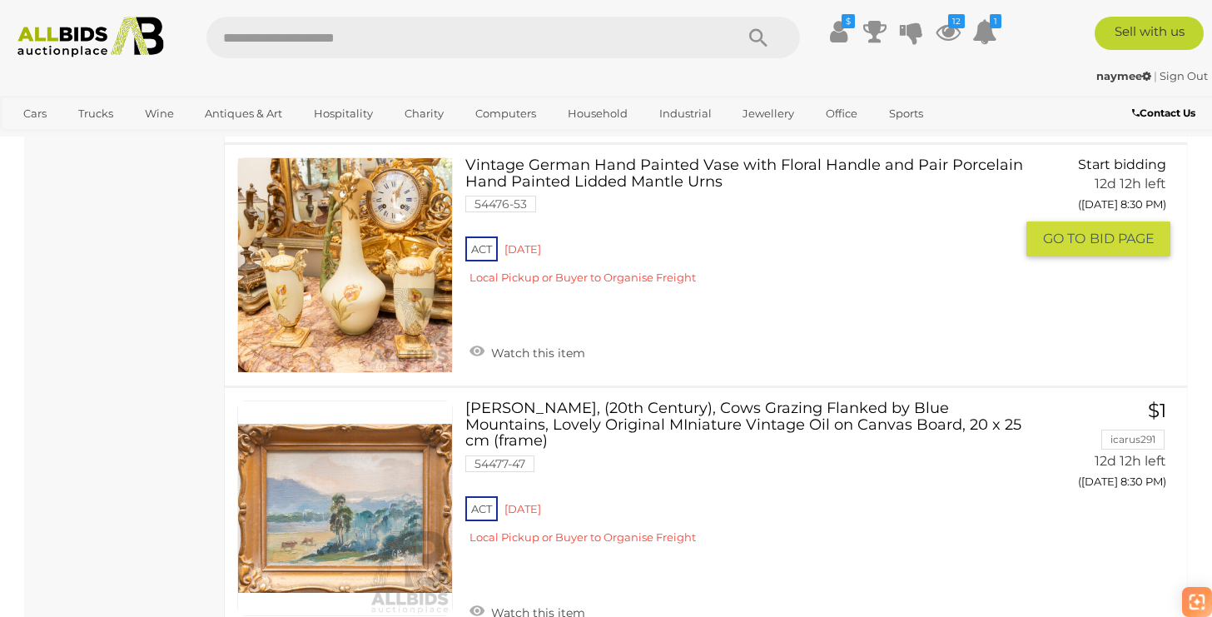
scroll to position [9244, 0]
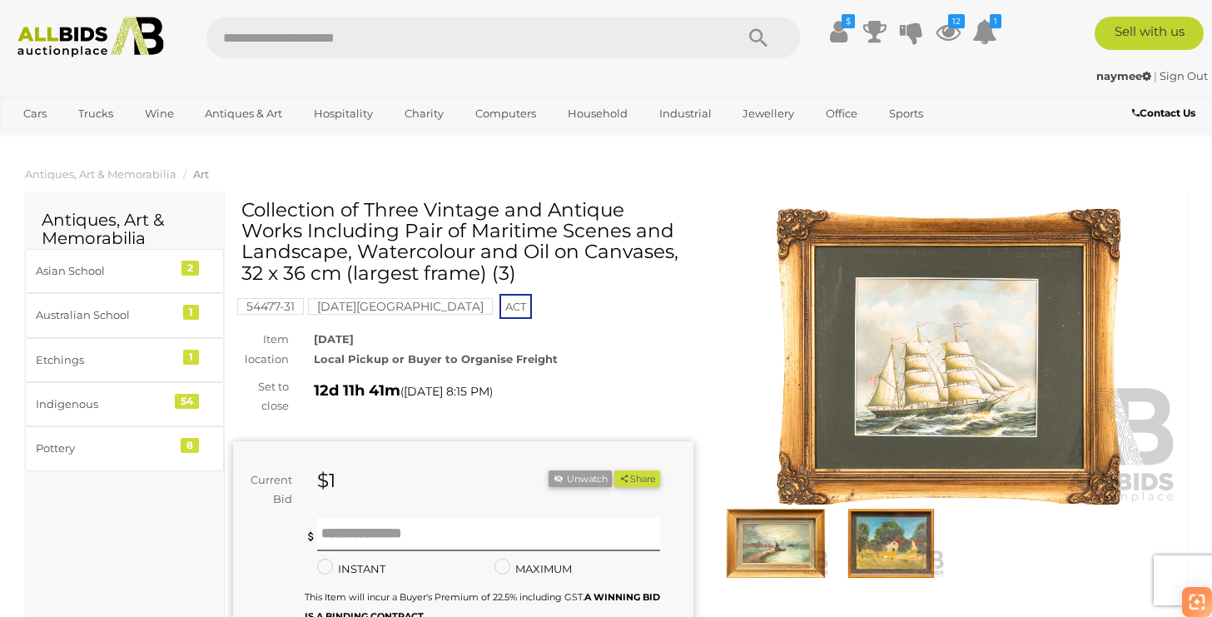
scroll to position [37, 0]
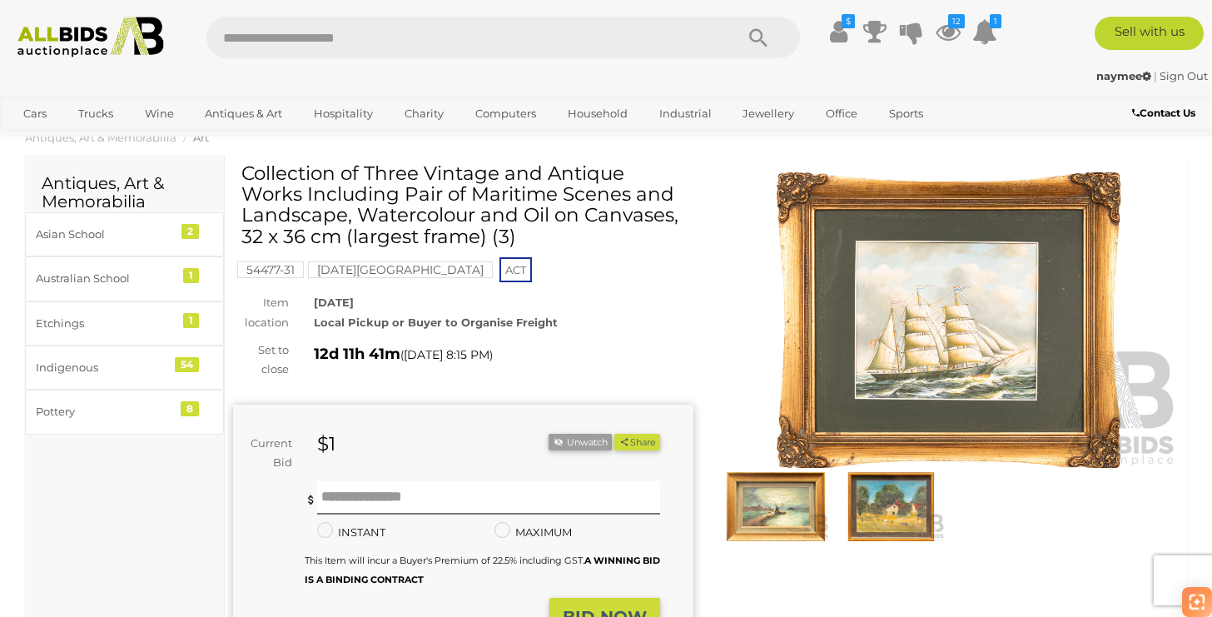
click at [910, 523] on img at bounding box center [891, 506] width 107 height 69
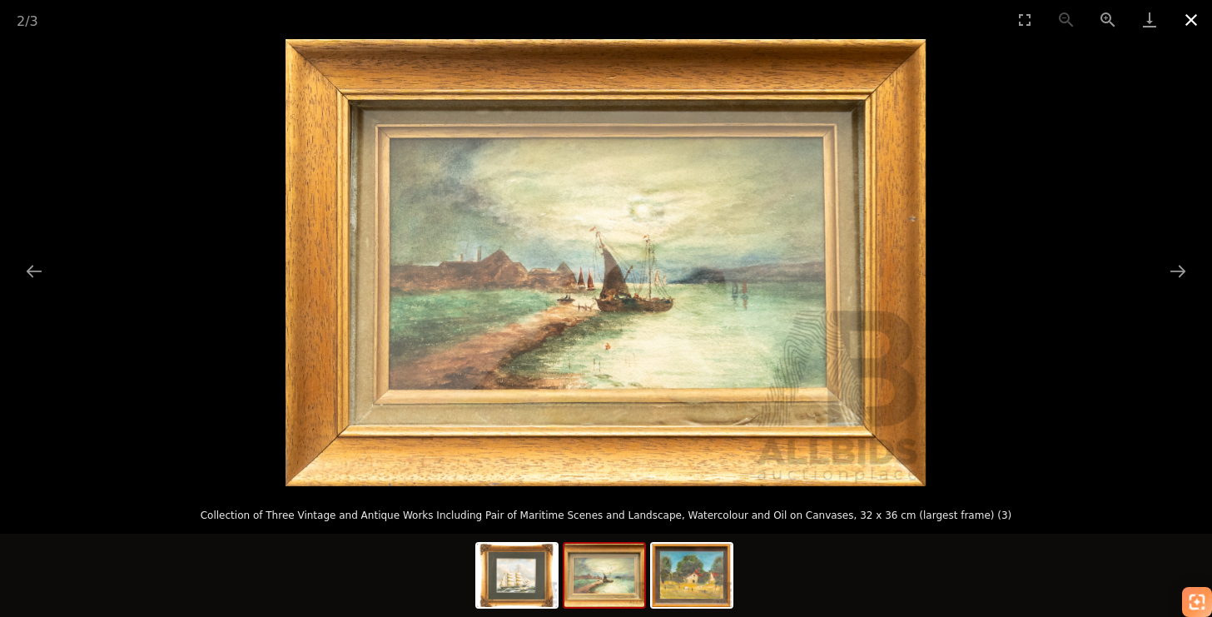
click at [1193, 22] on button "Close gallery" at bounding box center [1192, 19] width 42 height 39
